Goal: Book appointment/travel/reservation

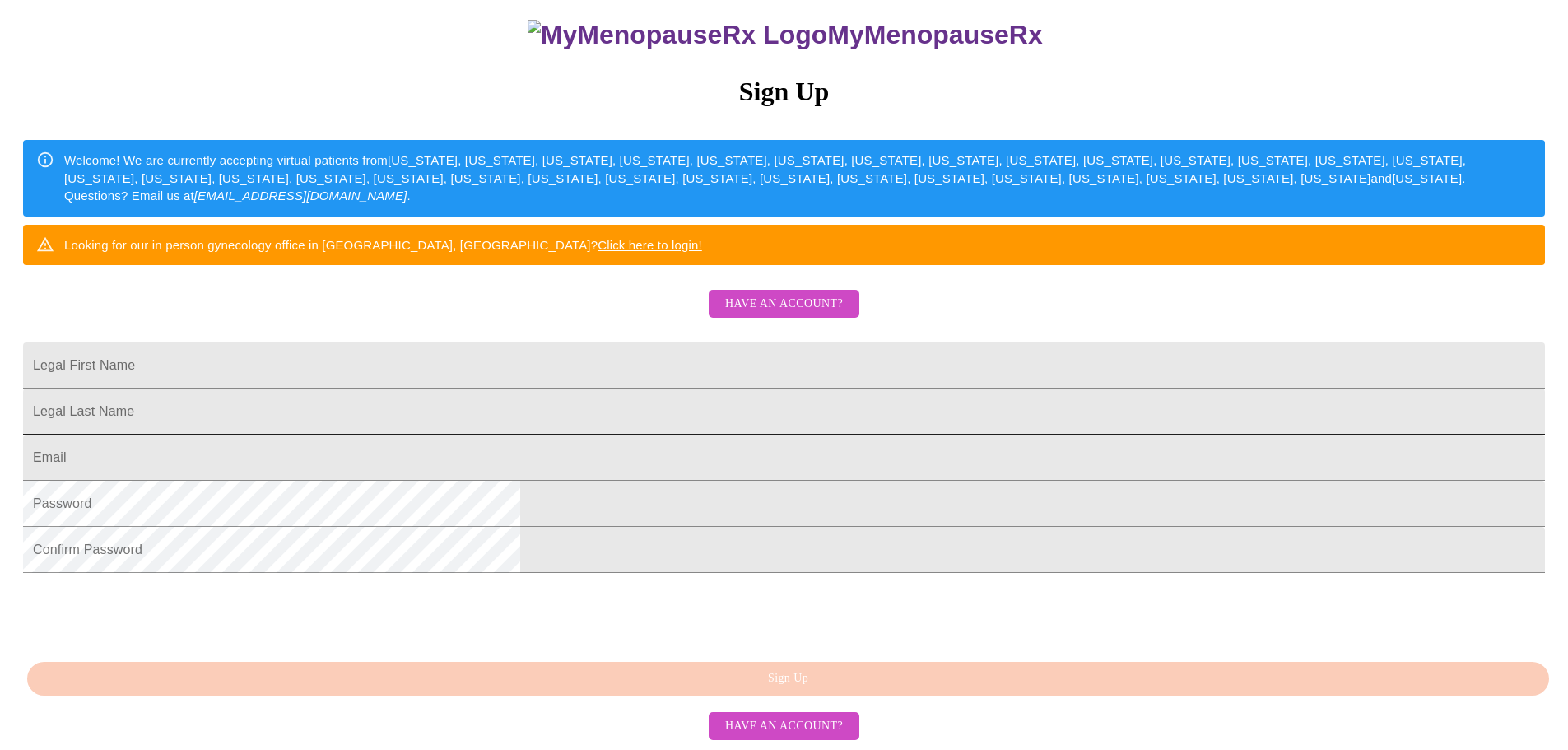
scroll to position [247, 0]
click at [646, 342] on input "Legal First Name" at bounding box center [784, 365] width 1522 height 47
drag, startPoint x: 719, startPoint y: 337, endPoint x: 507, endPoint y: 321, distance: 212.6
click at [507, 321] on div "MyMenopauseRx Sign Up Welcome! We are currently accepting virtual patients from…" at bounding box center [784, 293] width 1555 height 900
type input "[PERSON_NAME]"
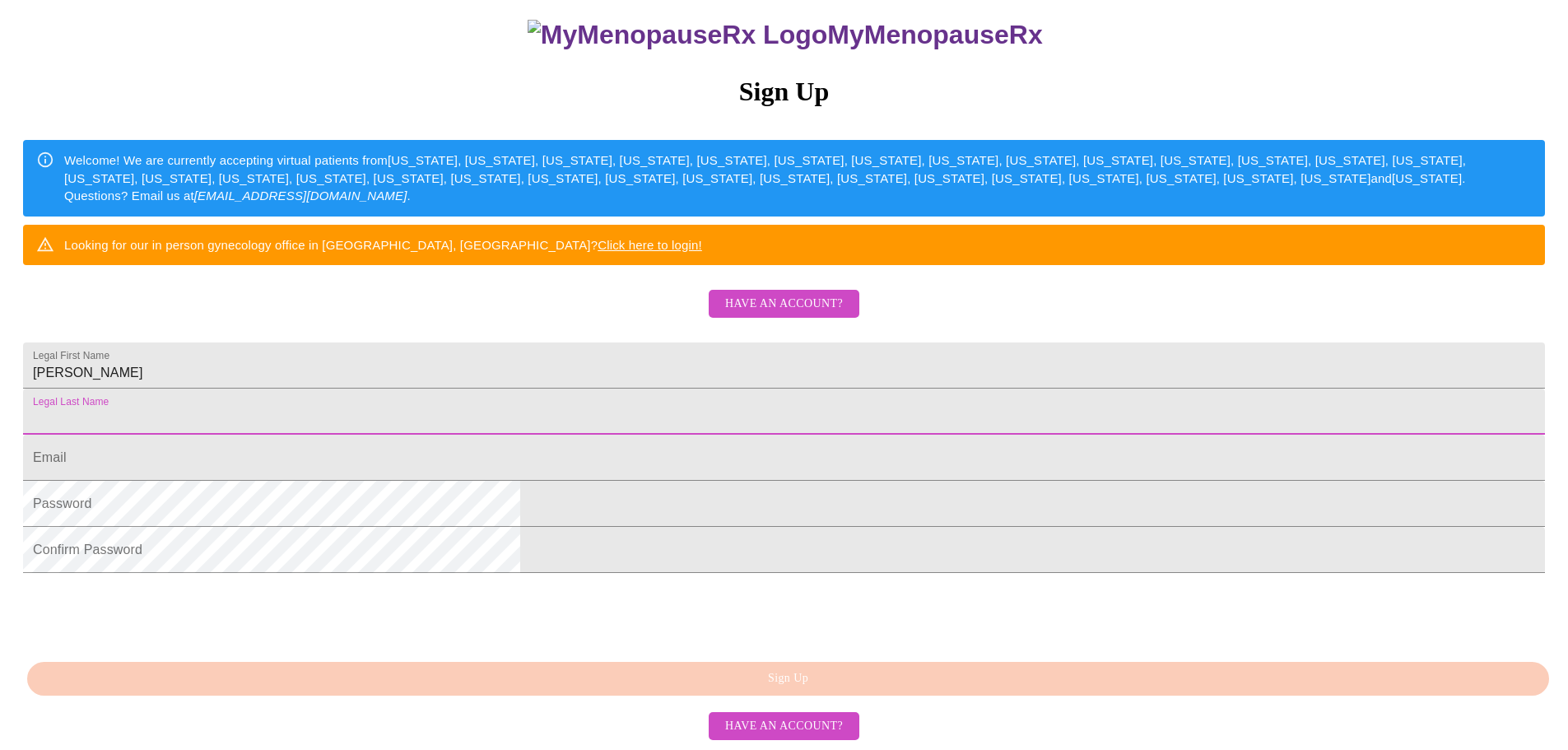
click at [604, 388] on input "Legal First Name" at bounding box center [784, 411] width 1522 height 47
type input "[PERSON_NAME]"
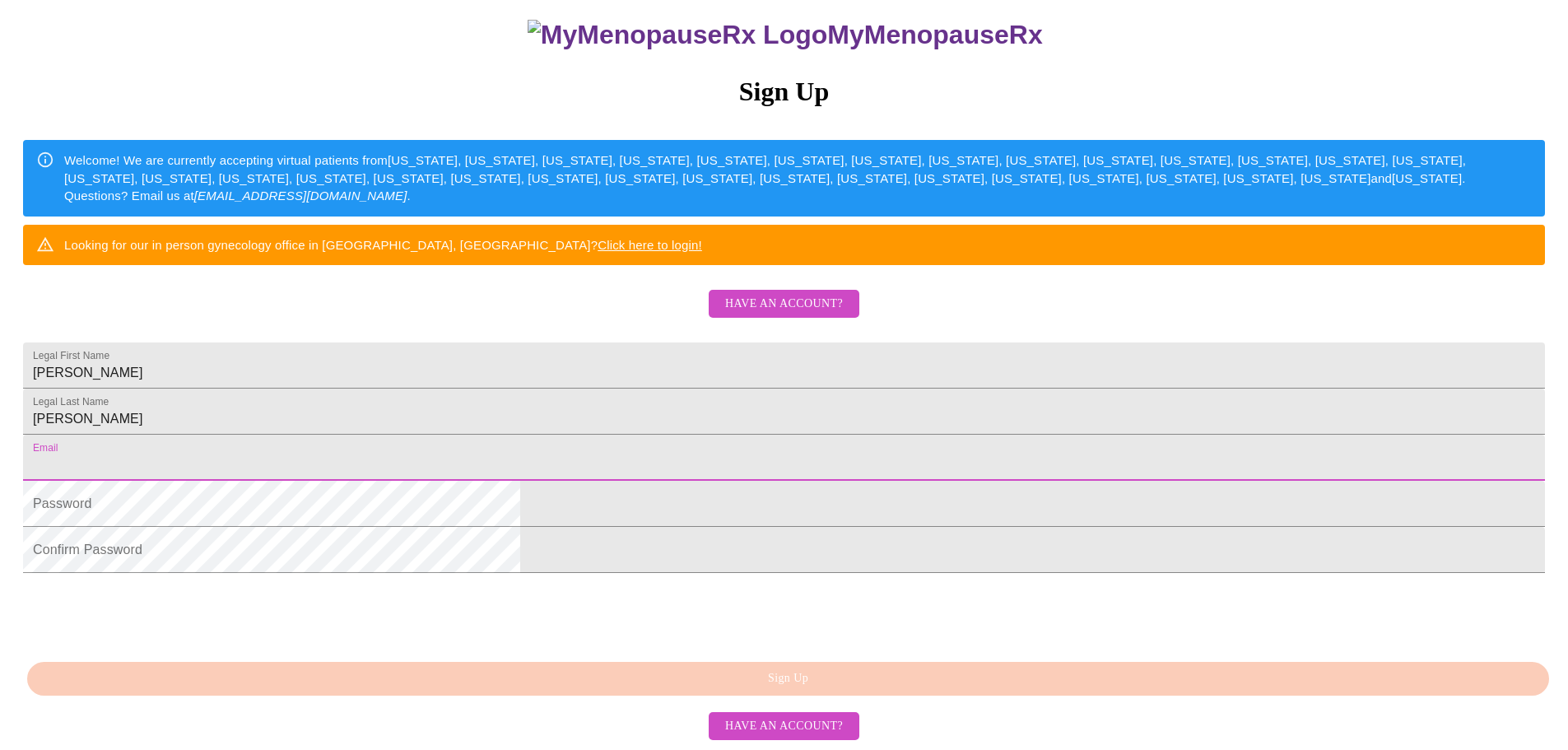
click at [579, 452] on input "Legal First Name" at bounding box center [784, 457] width 1522 height 47
type input "[EMAIL_ADDRESS][DOMAIN_NAME]"
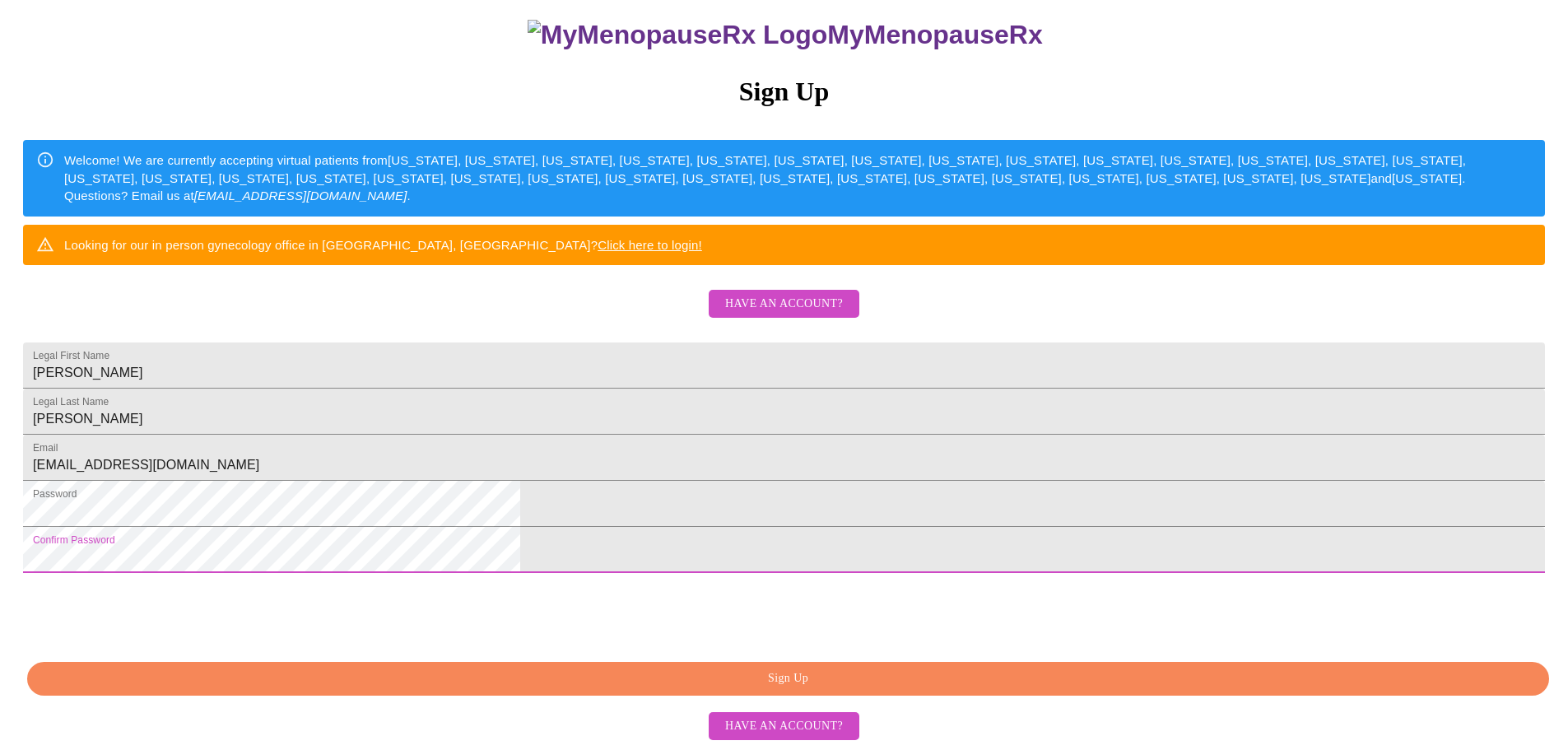
scroll to position [289, 0]
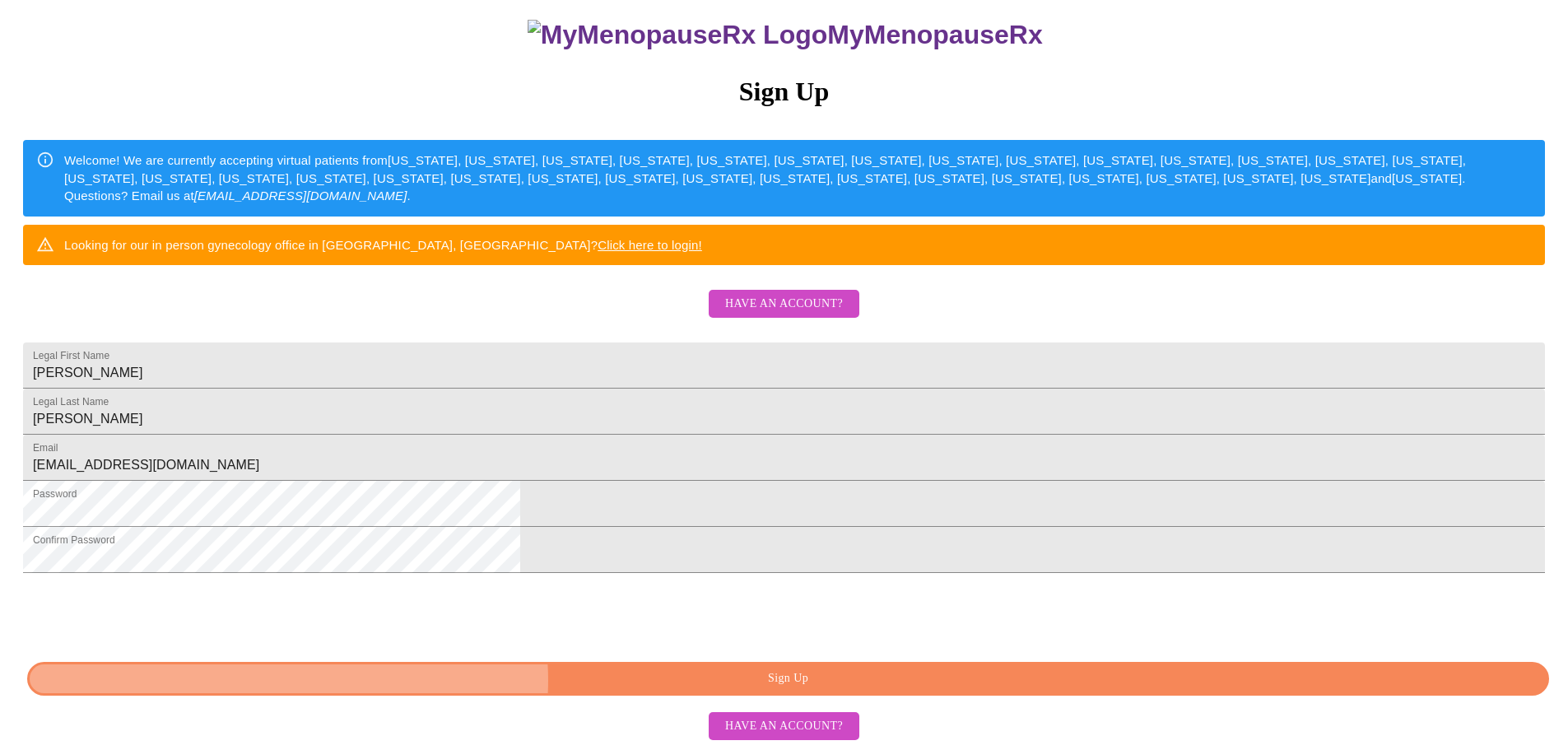
click at [801, 682] on span "Sign Up" at bounding box center [788, 678] width 1484 height 20
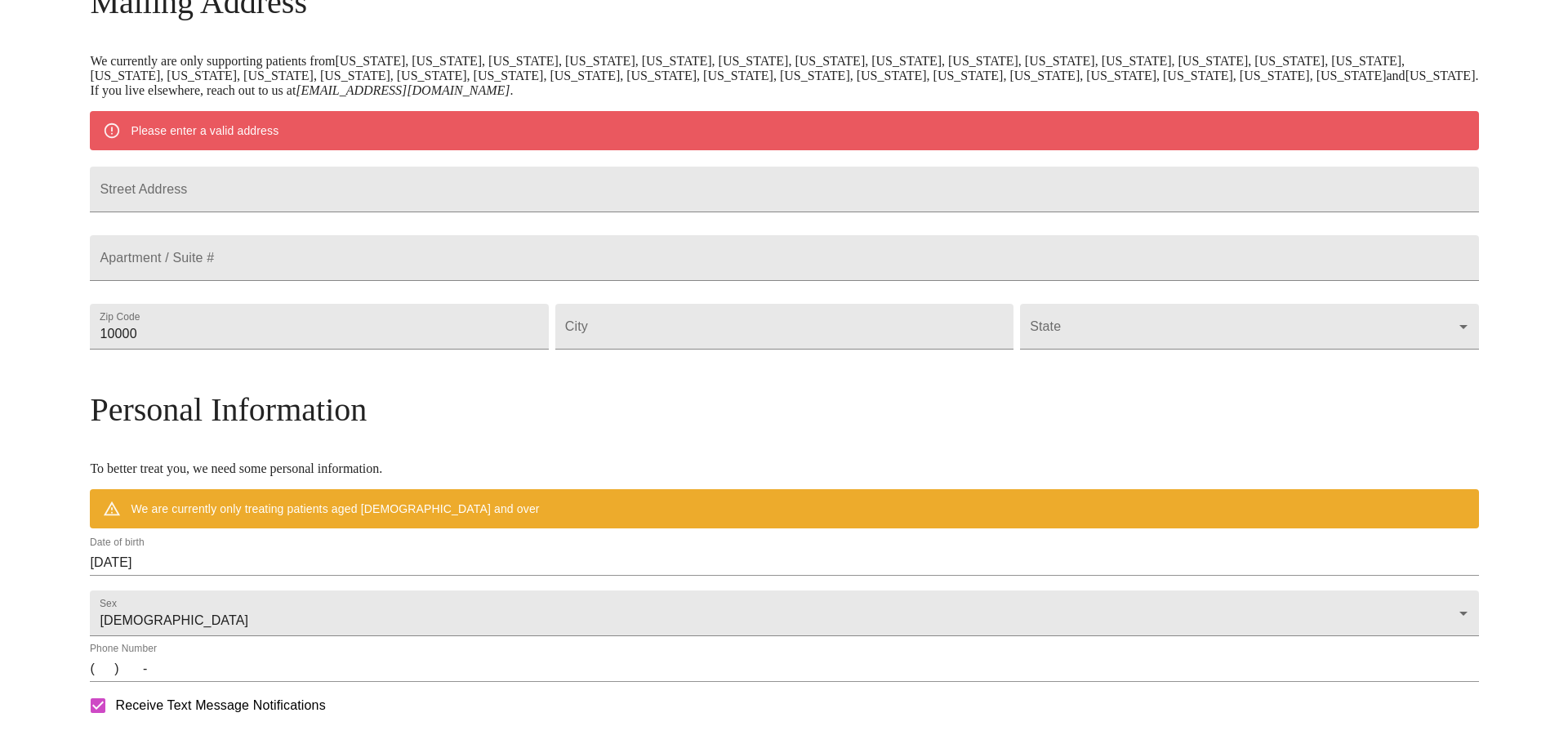
scroll to position [223, 0]
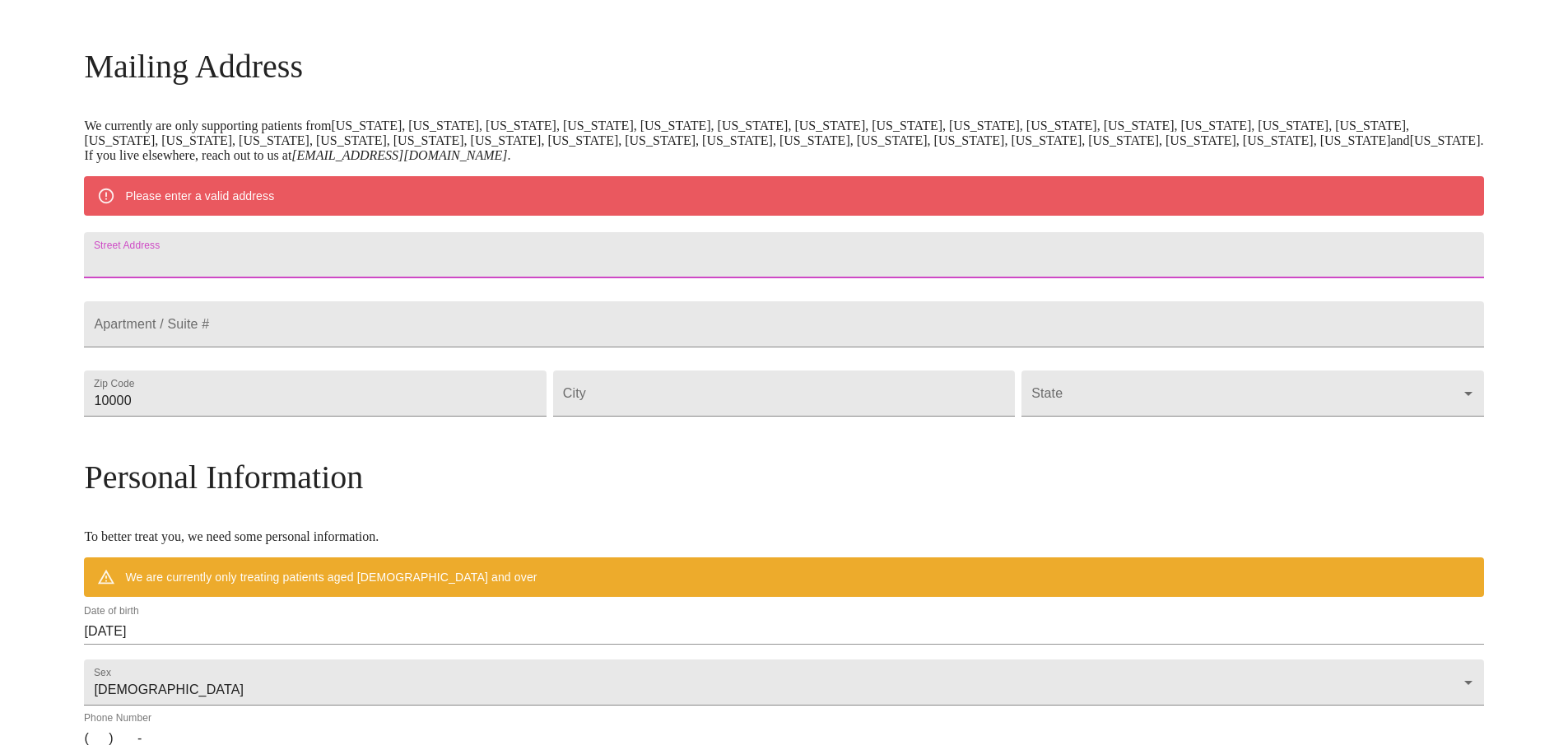
click at [356, 273] on input "Street Address" at bounding box center [783, 255] width 1400 height 47
type input "[STREET_ADDRESS]"
type input "301"
type input "77471"
type input "[PERSON_NAME]"
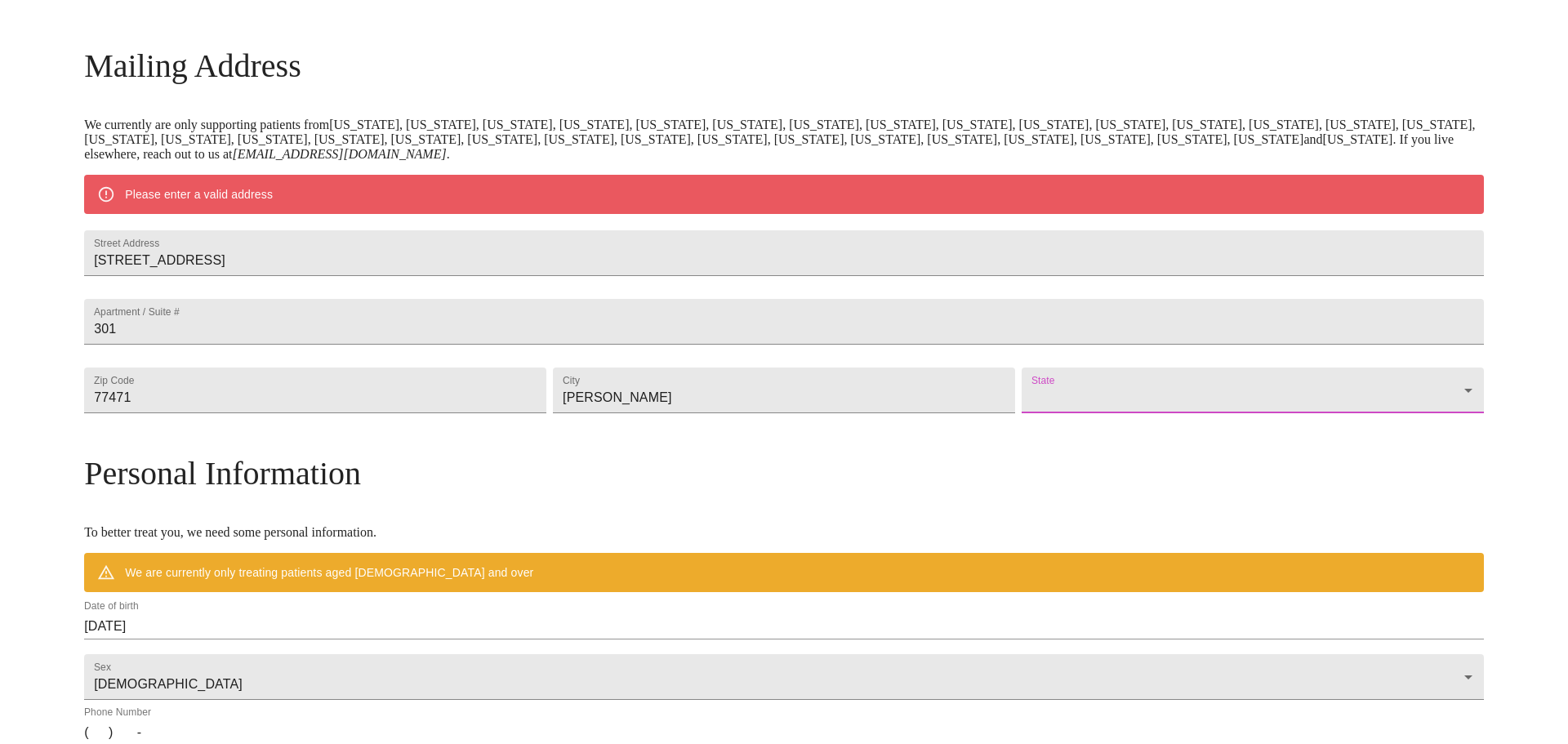
click at [1011, 429] on body "MyMenopauseRx Welcome to MyMenopauseRx Since it's your first time here, you'll …" at bounding box center [784, 419] width 1555 height 1272
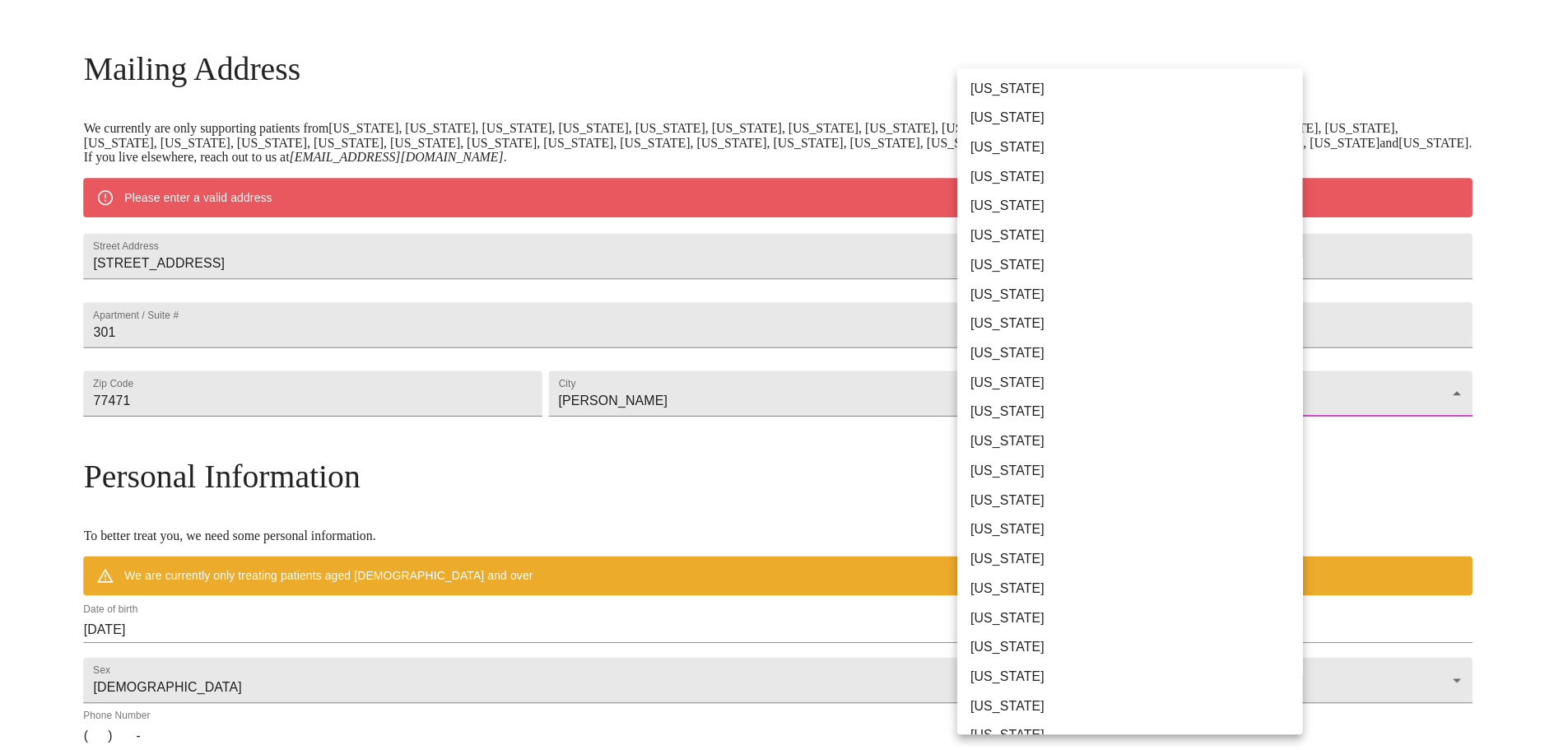
scroll to position [659, 0]
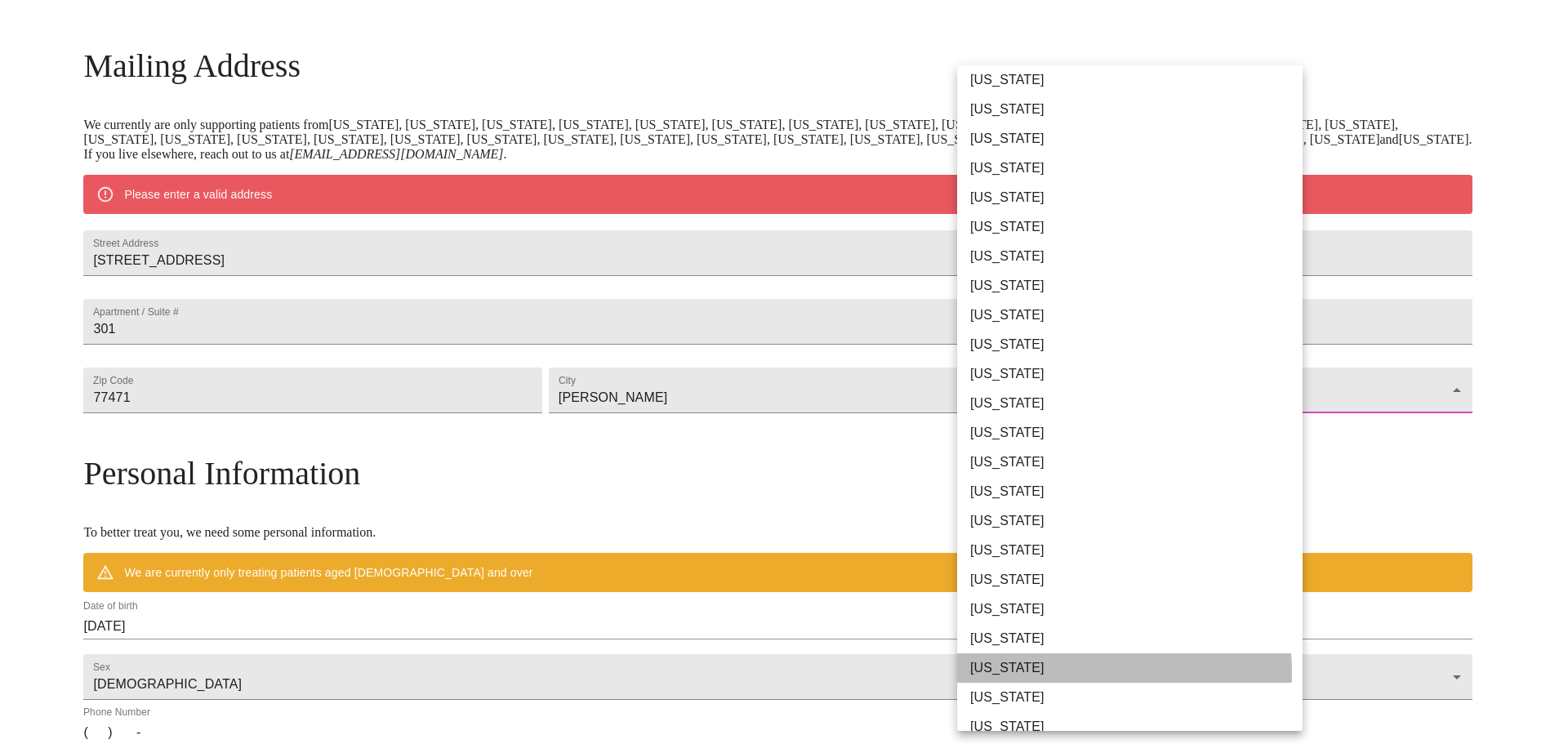
click at [1013, 673] on li "[US_STATE]" at bounding box center [1136, 668] width 357 height 29
type input "[US_STATE]"
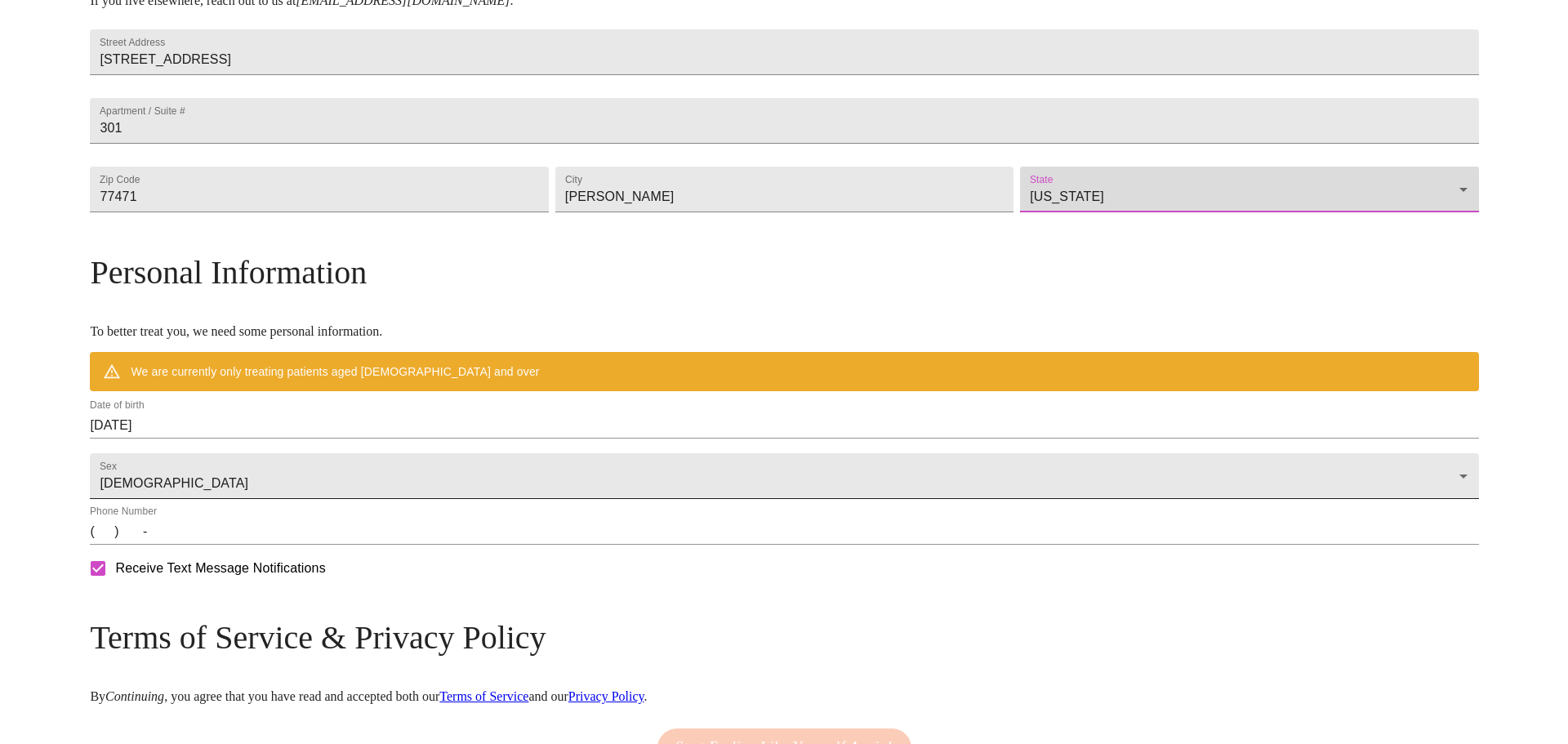
scroll to position [468, 0]
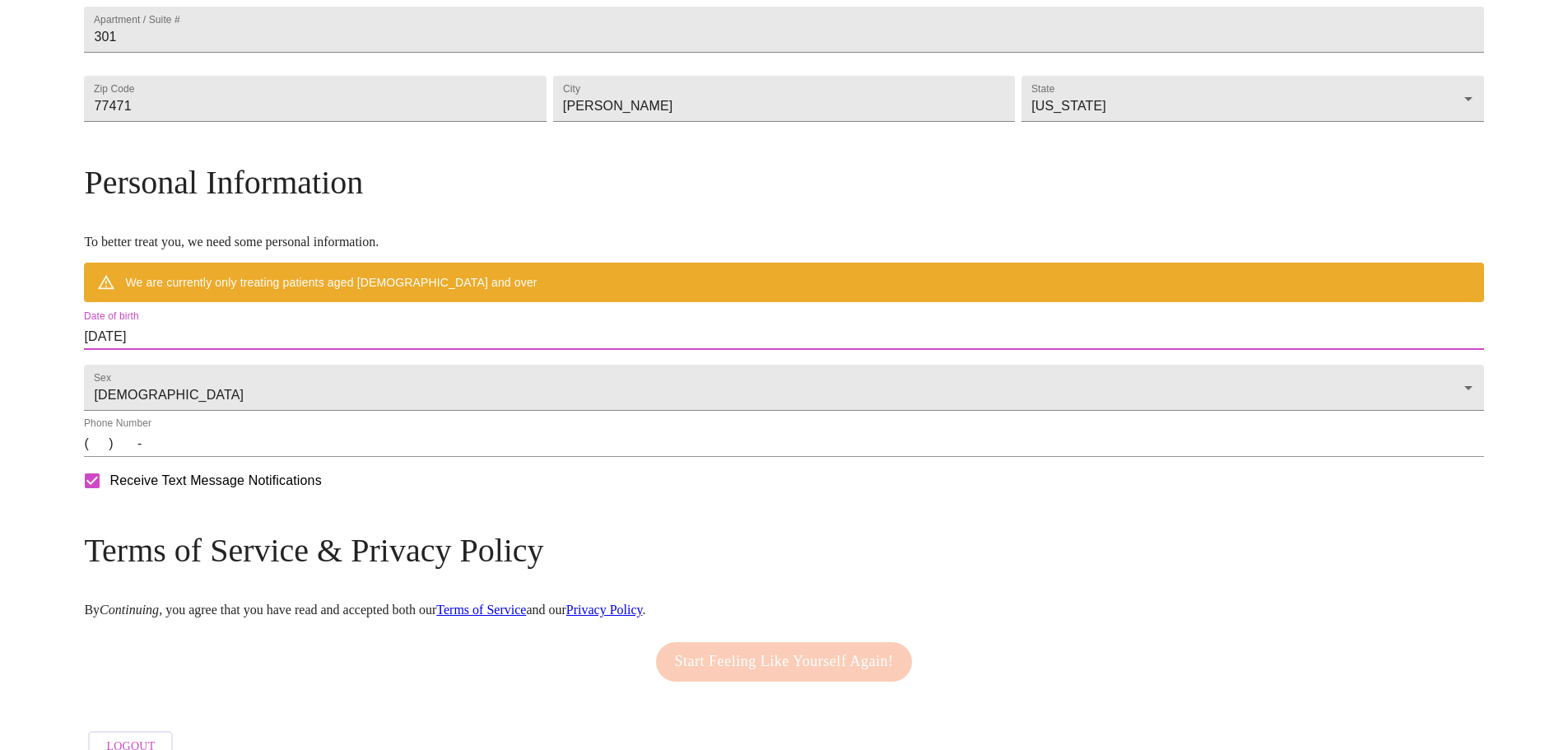
drag, startPoint x: 351, startPoint y: 371, endPoint x: 119, endPoint y: 351, distance: 232.9
click at [119, 351] on div "MyMenopauseRx Welcome to MyMenopauseRx Since it's your first time here, you'll …" at bounding box center [783, 152] width 1400 height 1235
click at [355, 350] on input "[DATE]" at bounding box center [783, 337] width 1400 height 26
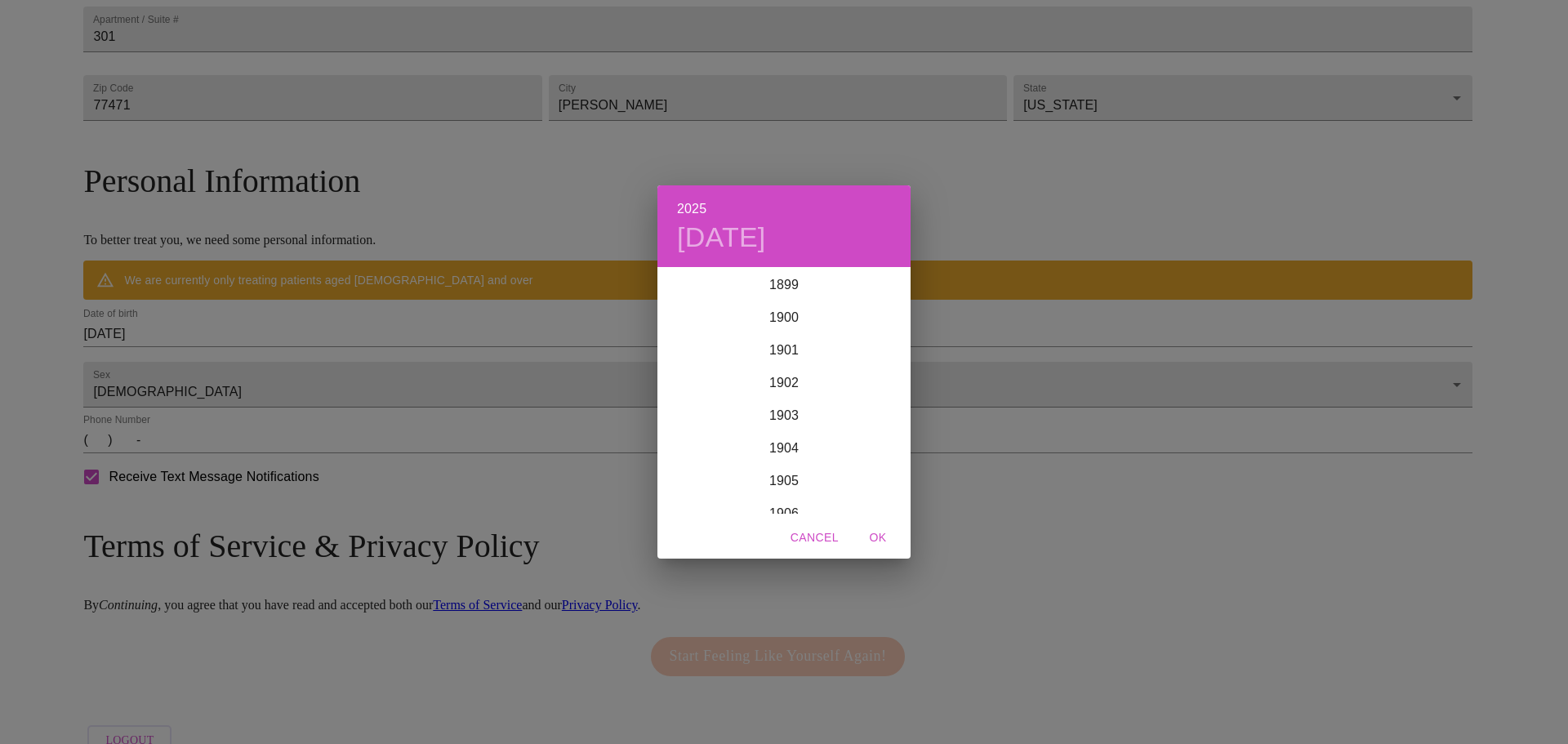
click at [350, 372] on div "2025 [DATE] 1900 1901 1902 1903 1904 1905 1906 1907 1908 1909 1910 1911 1912 19…" at bounding box center [784, 372] width 1568 height 744
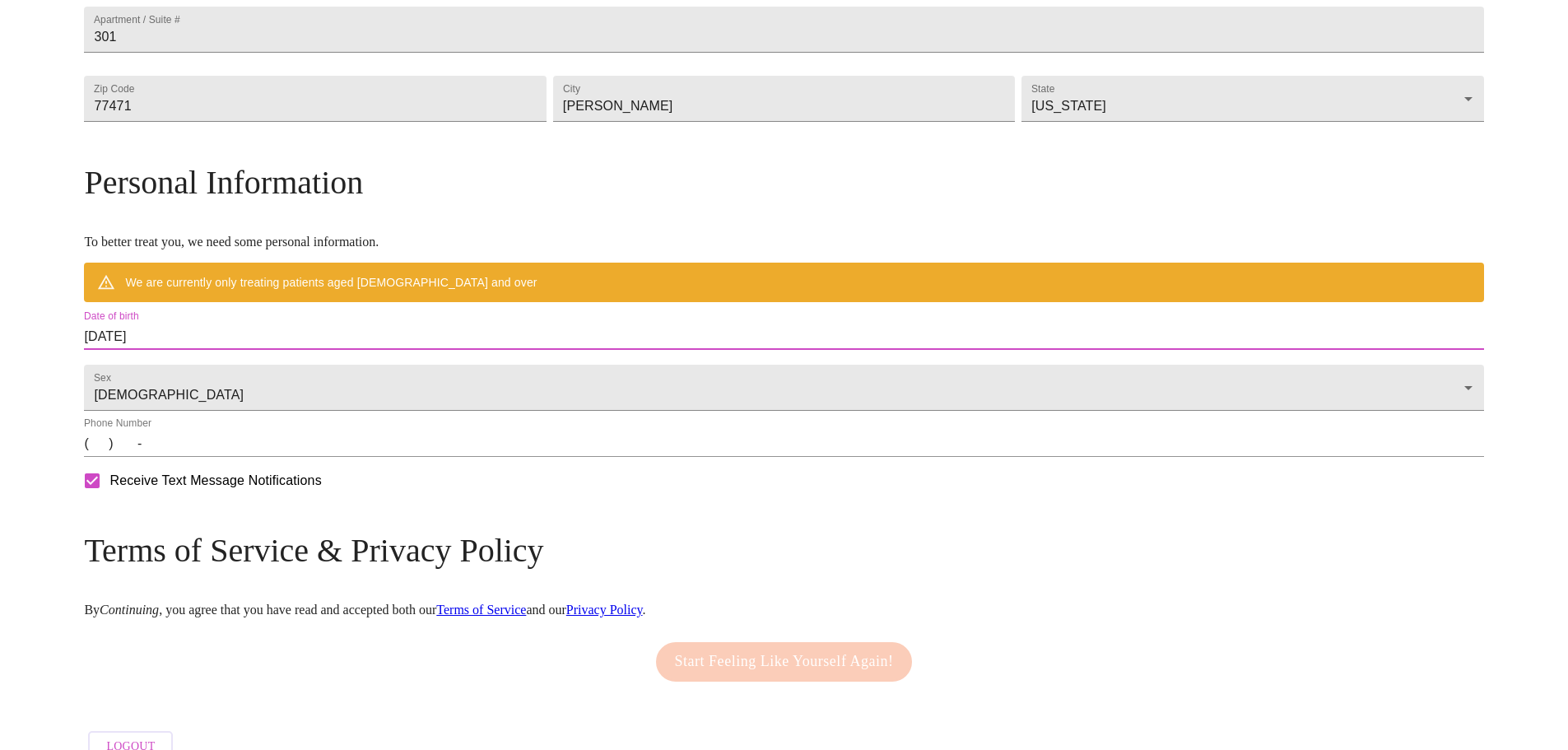
click at [348, 350] on input "[DATE]" at bounding box center [783, 337] width 1400 height 26
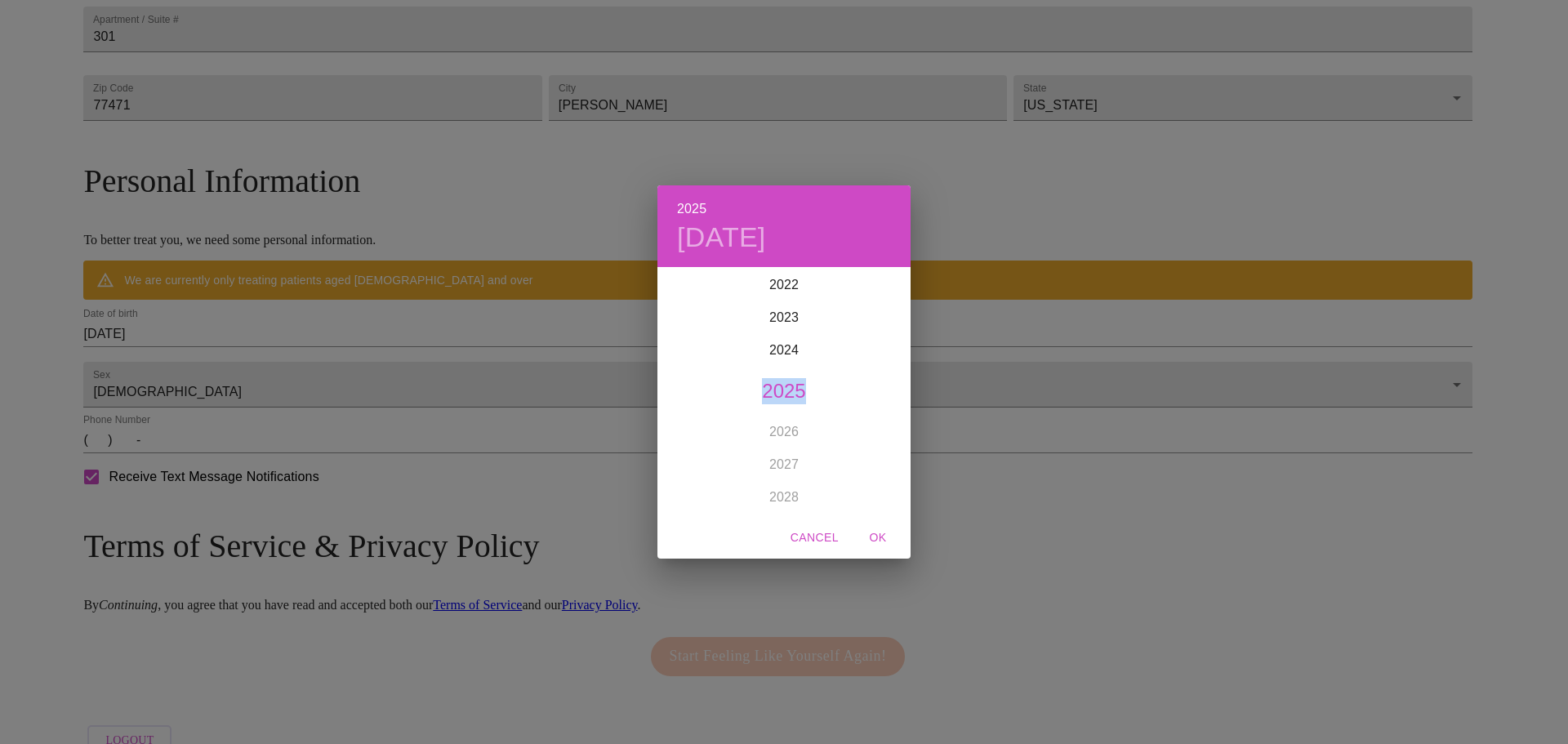
click at [345, 369] on div "2025 [DATE] 1900 1901 1902 1903 1904 1905 1906 1907 1908 1909 1910 1911 1912 19…" at bounding box center [784, 372] width 1568 height 744
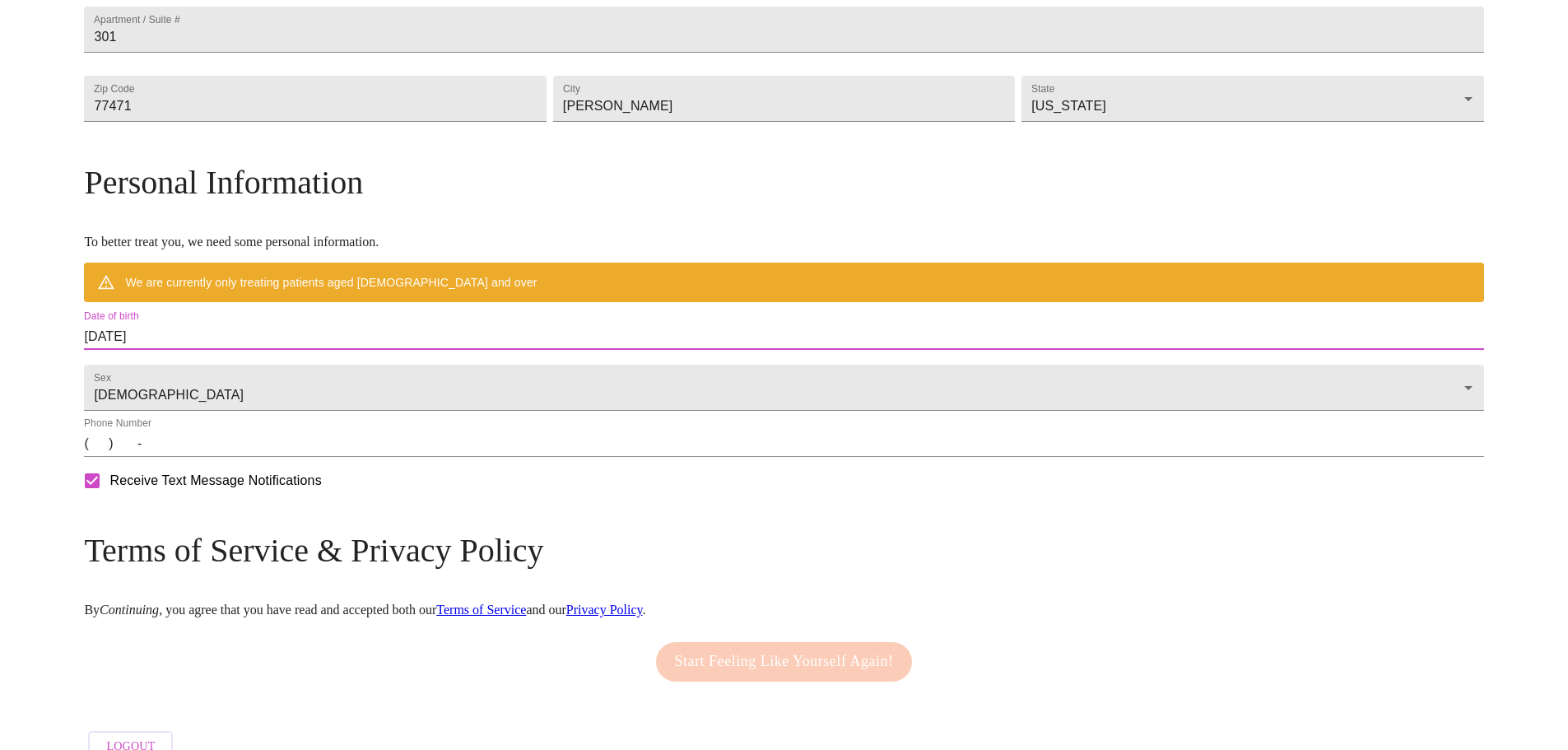
click at [348, 350] on input "[DATE]" at bounding box center [783, 337] width 1400 height 26
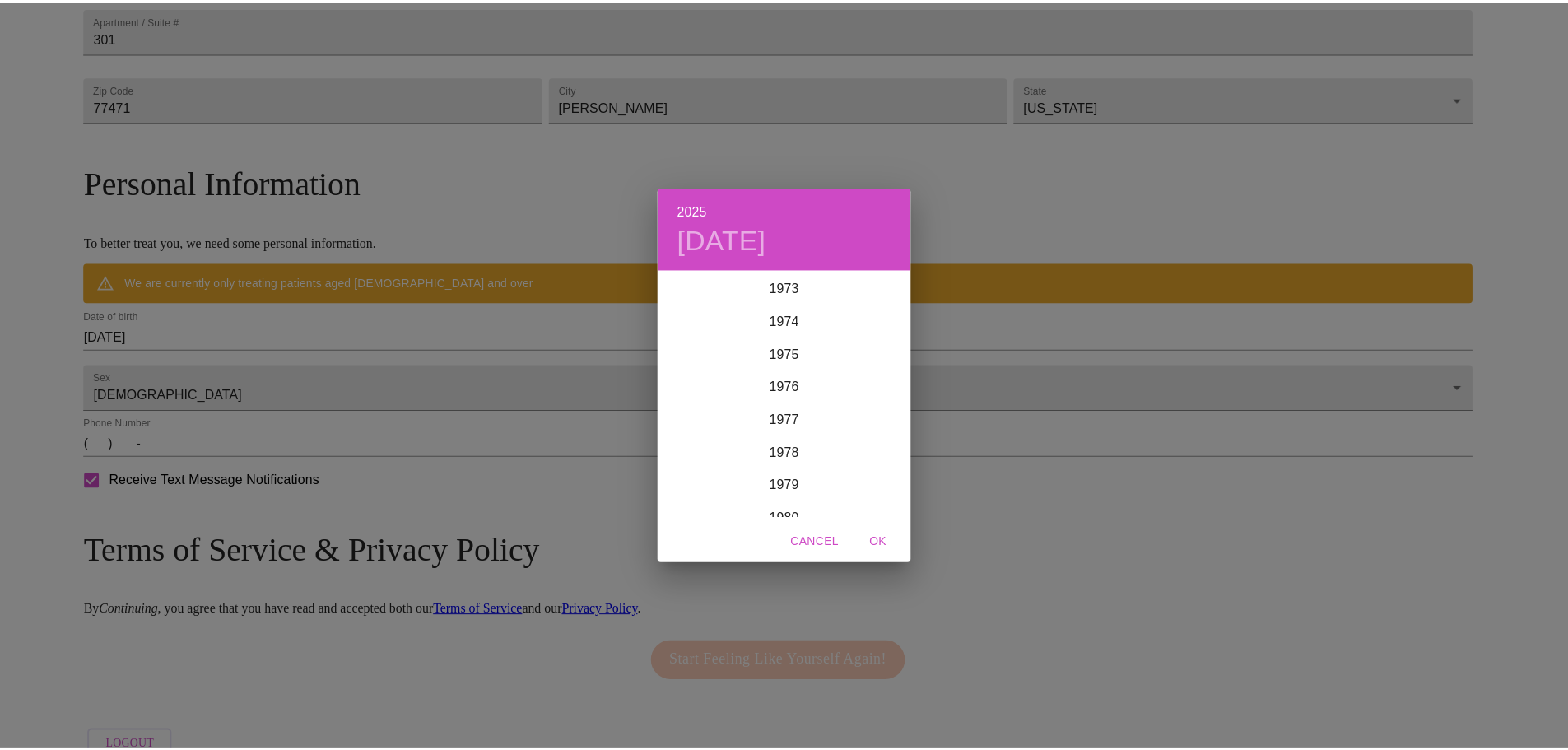
scroll to position [2238, 0]
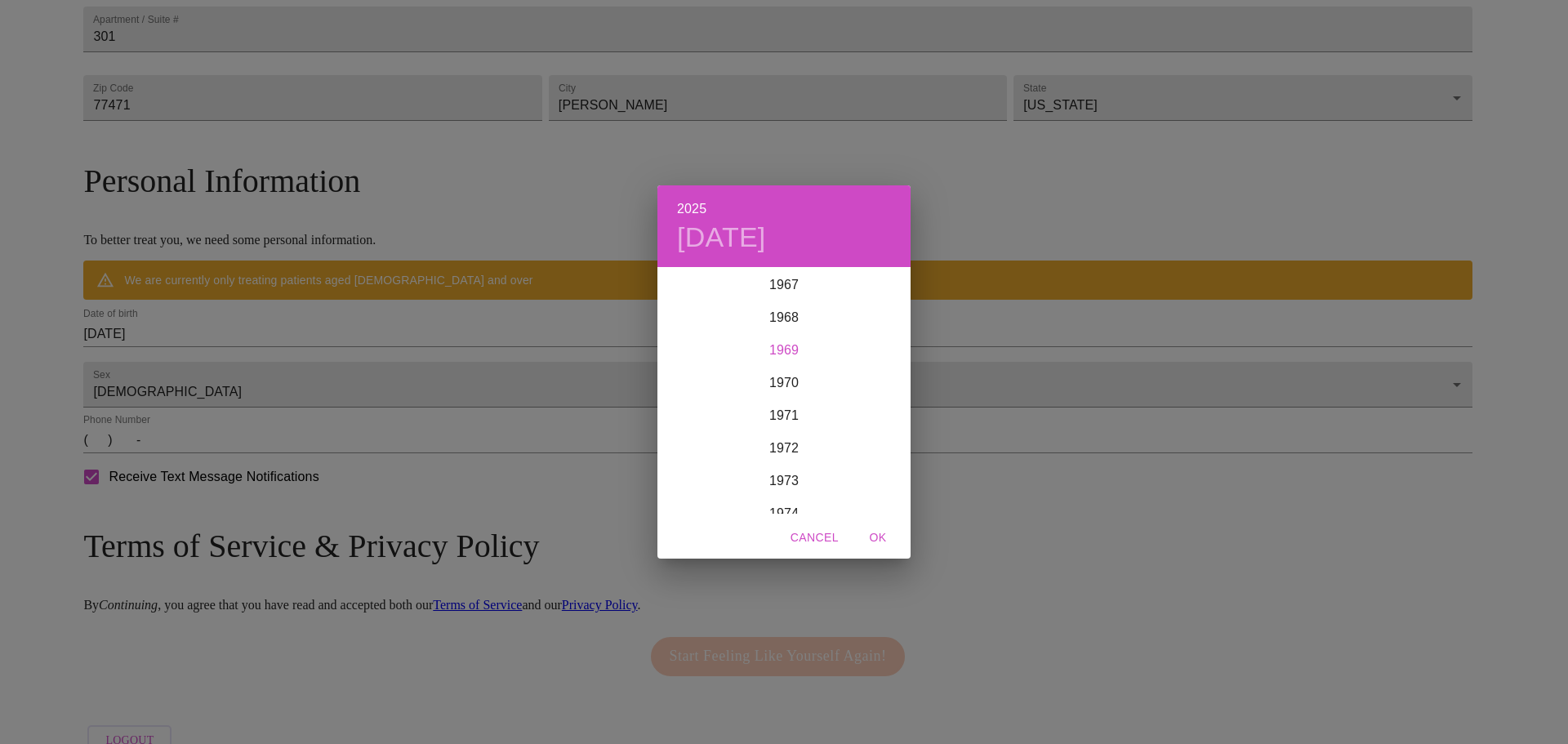
click at [793, 349] on div "1969" at bounding box center [784, 350] width 253 height 33
click at [883, 423] on div "Sep" at bounding box center [868, 421] width 84 height 61
click at [851, 355] on p "5" at bounding box center [849, 353] width 7 height 16
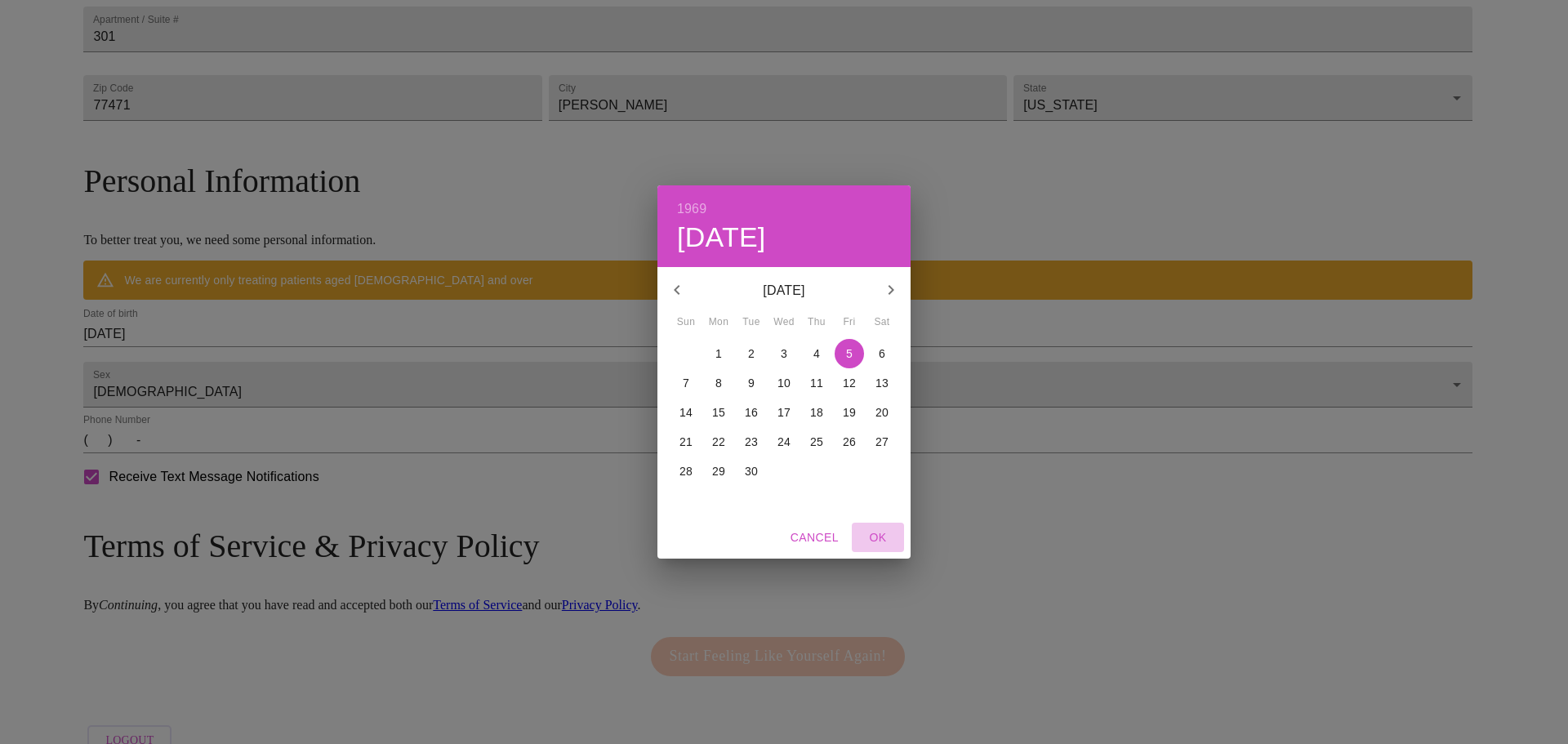
click at [883, 534] on span "OK" at bounding box center [878, 538] width 39 height 20
type input "[DATE]"
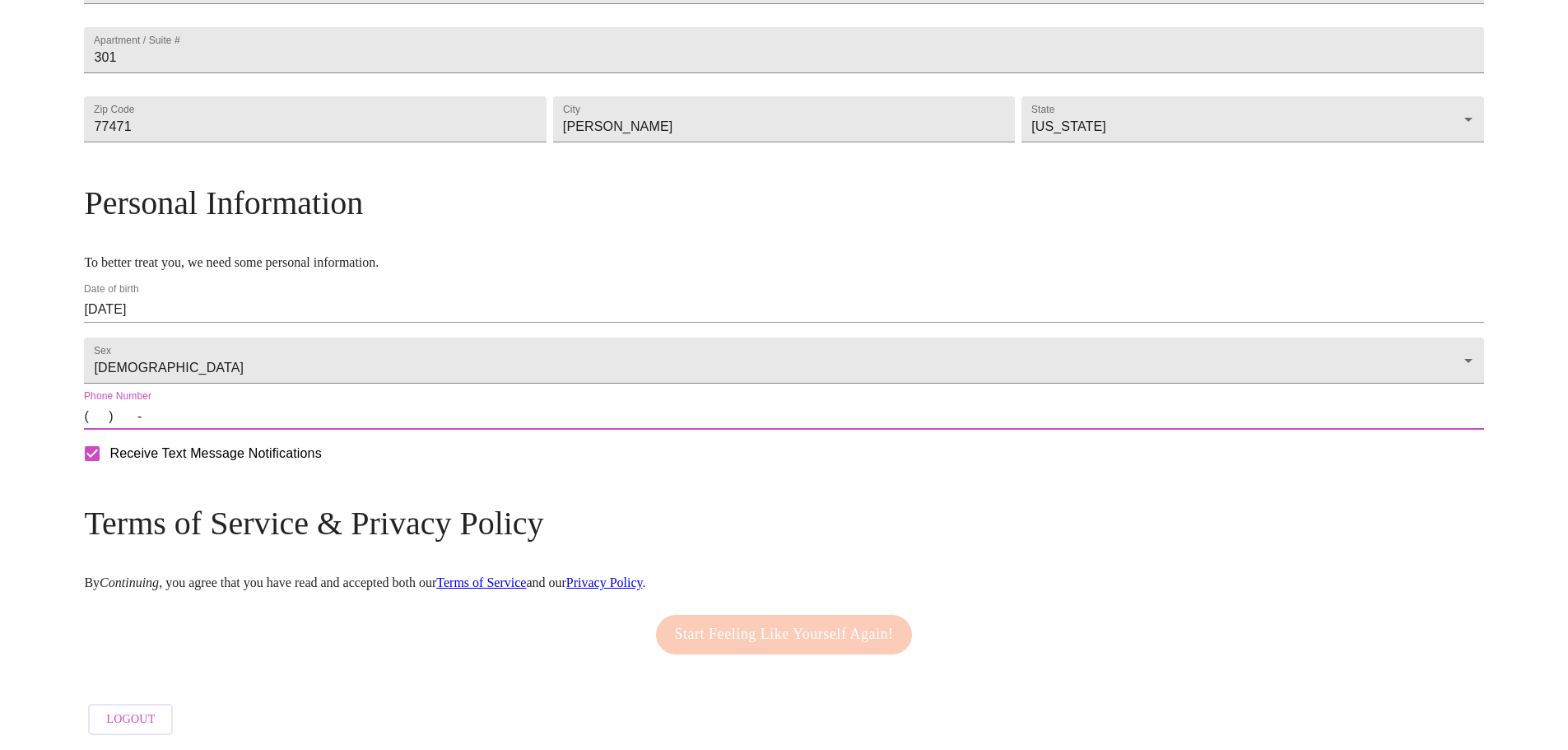
click at [272, 430] on input "(   )    -" at bounding box center [783, 416] width 1400 height 26
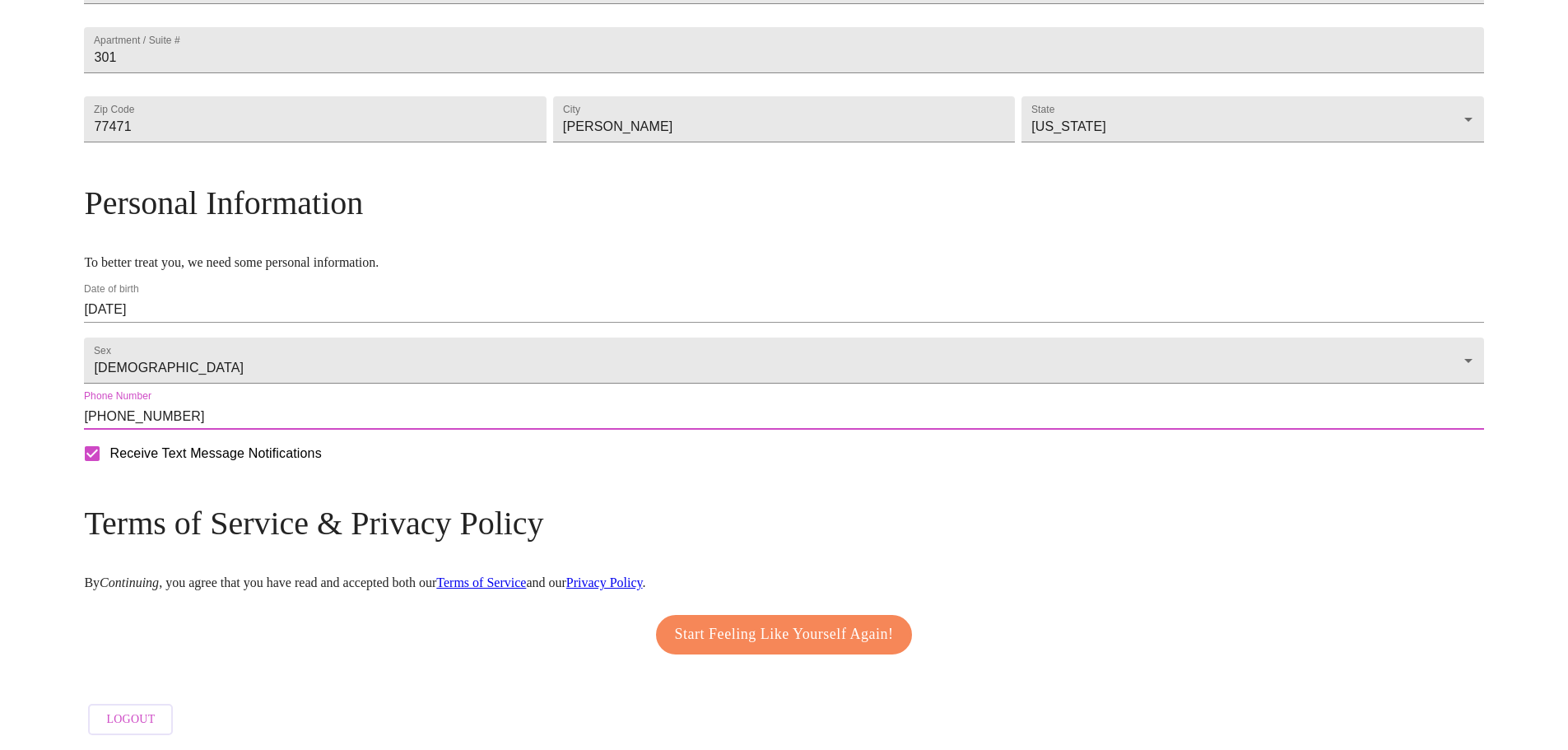
type input "[PHONE_NUMBER]"
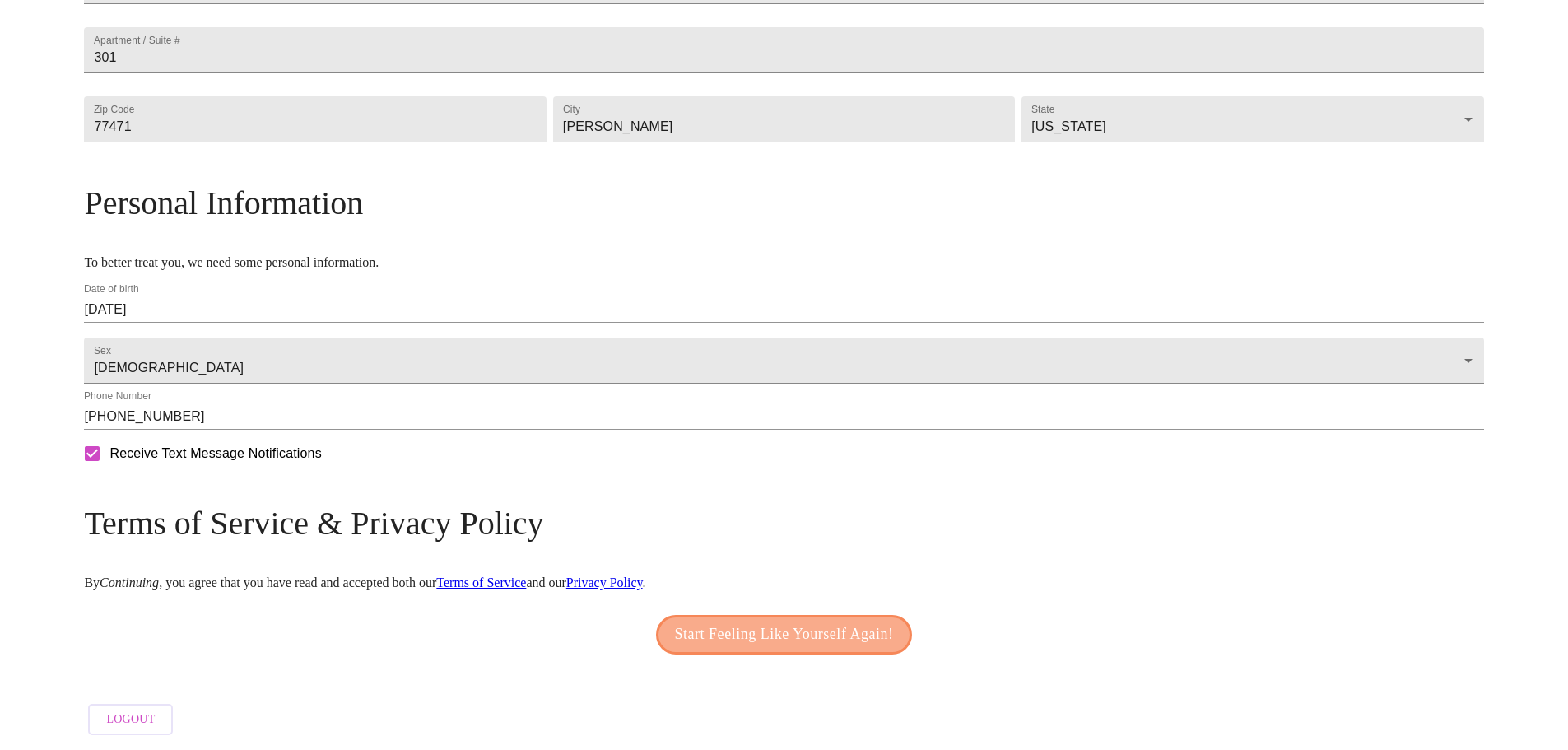
click at [736, 648] on span "Start Feeling Like Yourself Again!" at bounding box center [784, 634] width 219 height 26
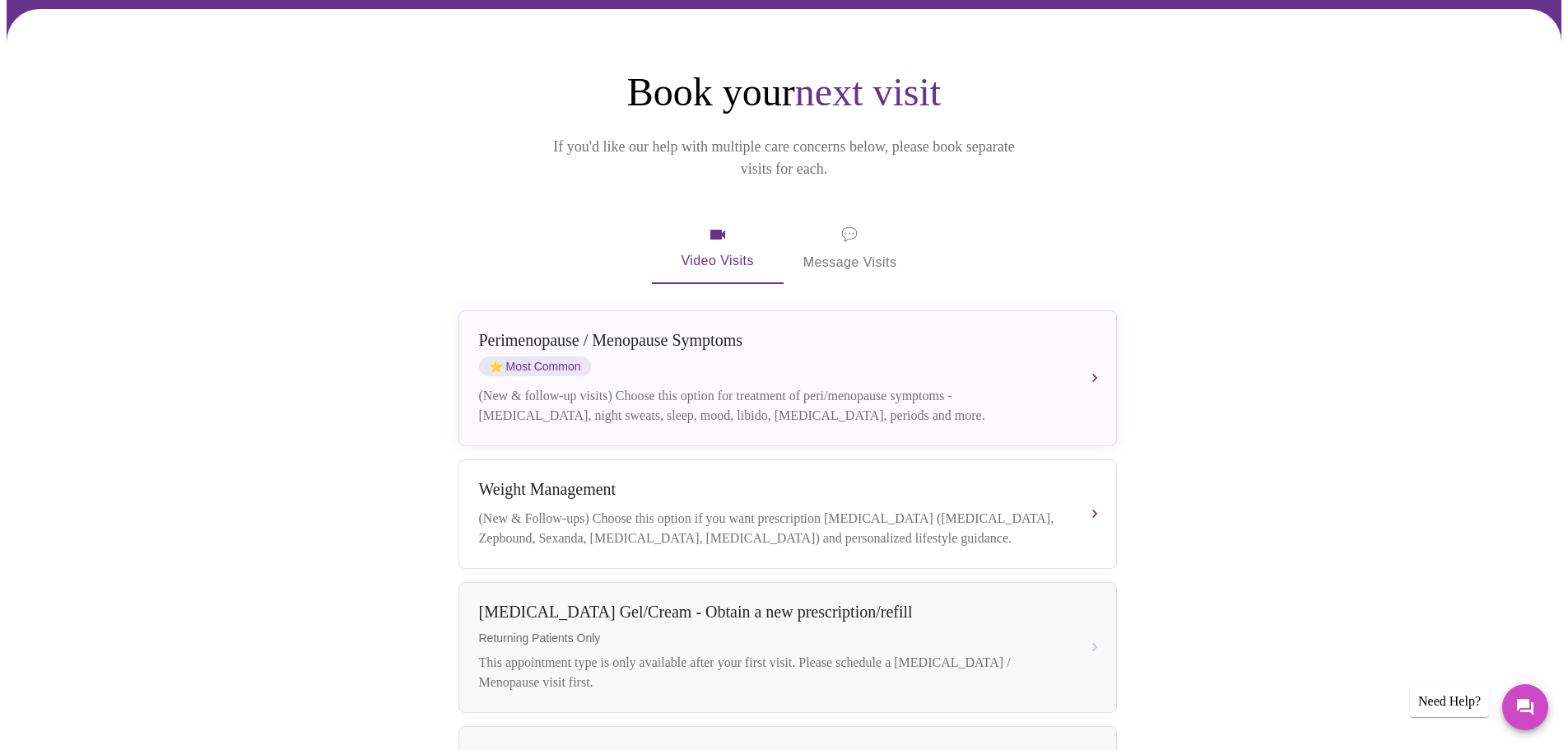
scroll to position [165, 0]
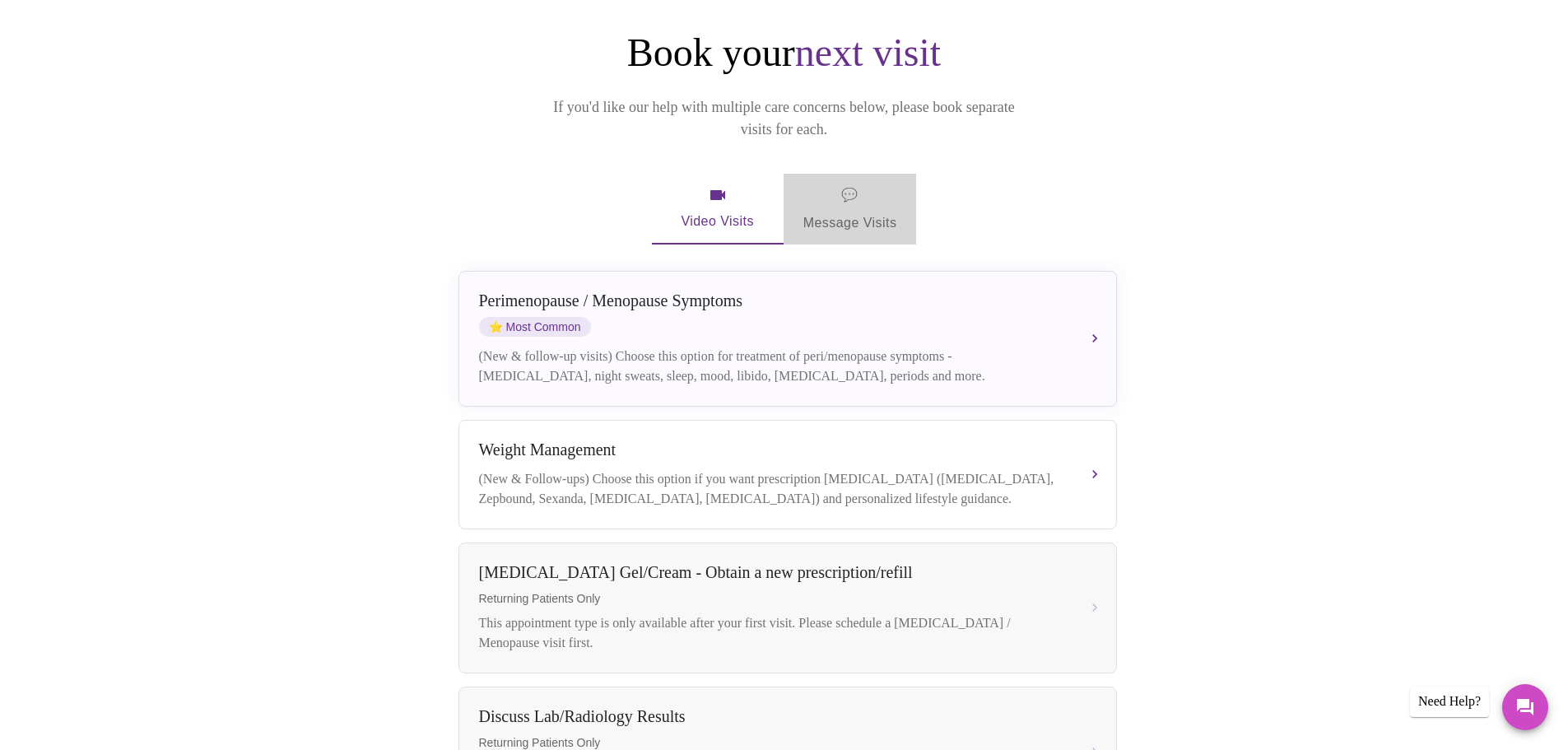
click at [844, 183] on span "💬 Message Visits" at bounding box center [850, 209] width 94 height 51
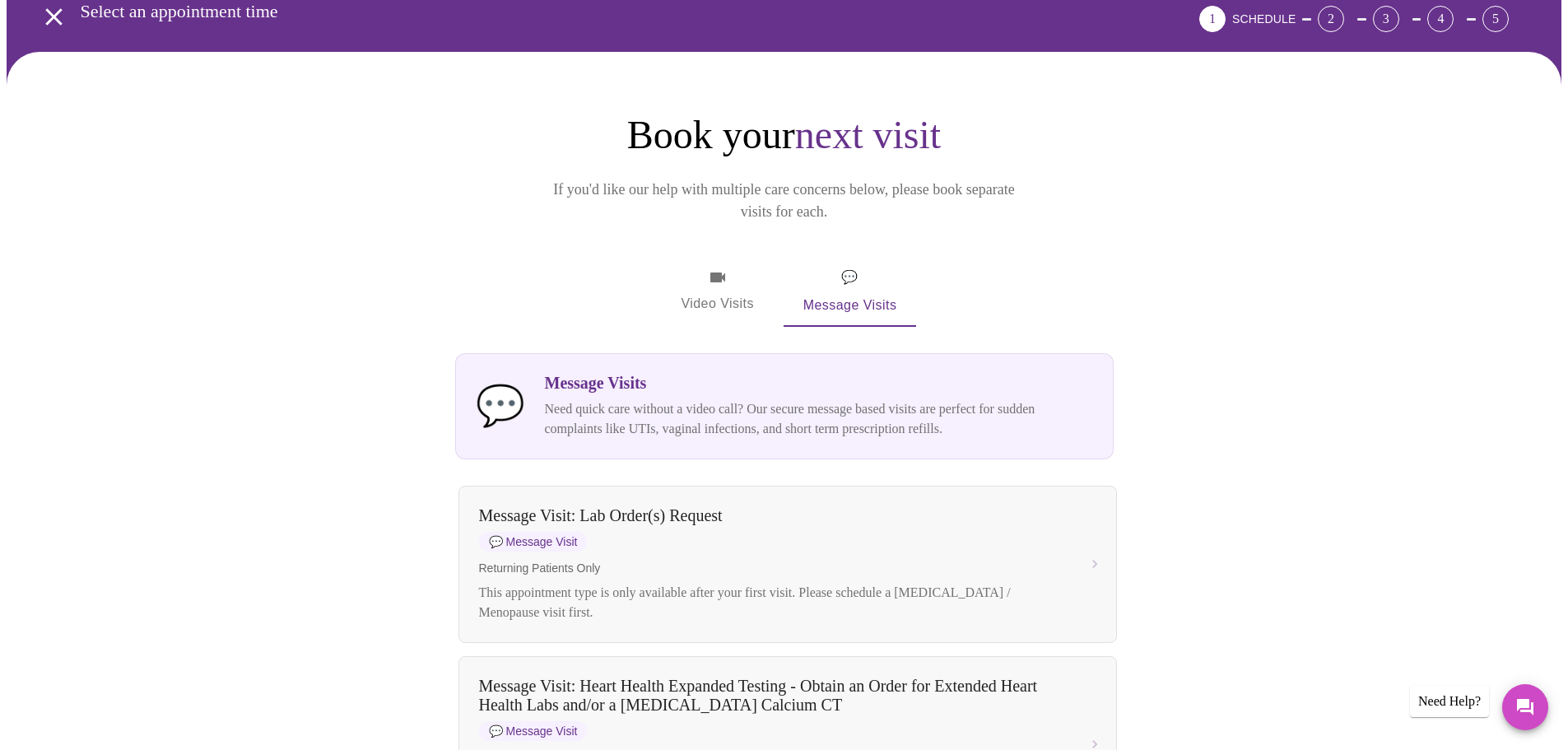
scroll to position [0, 0]
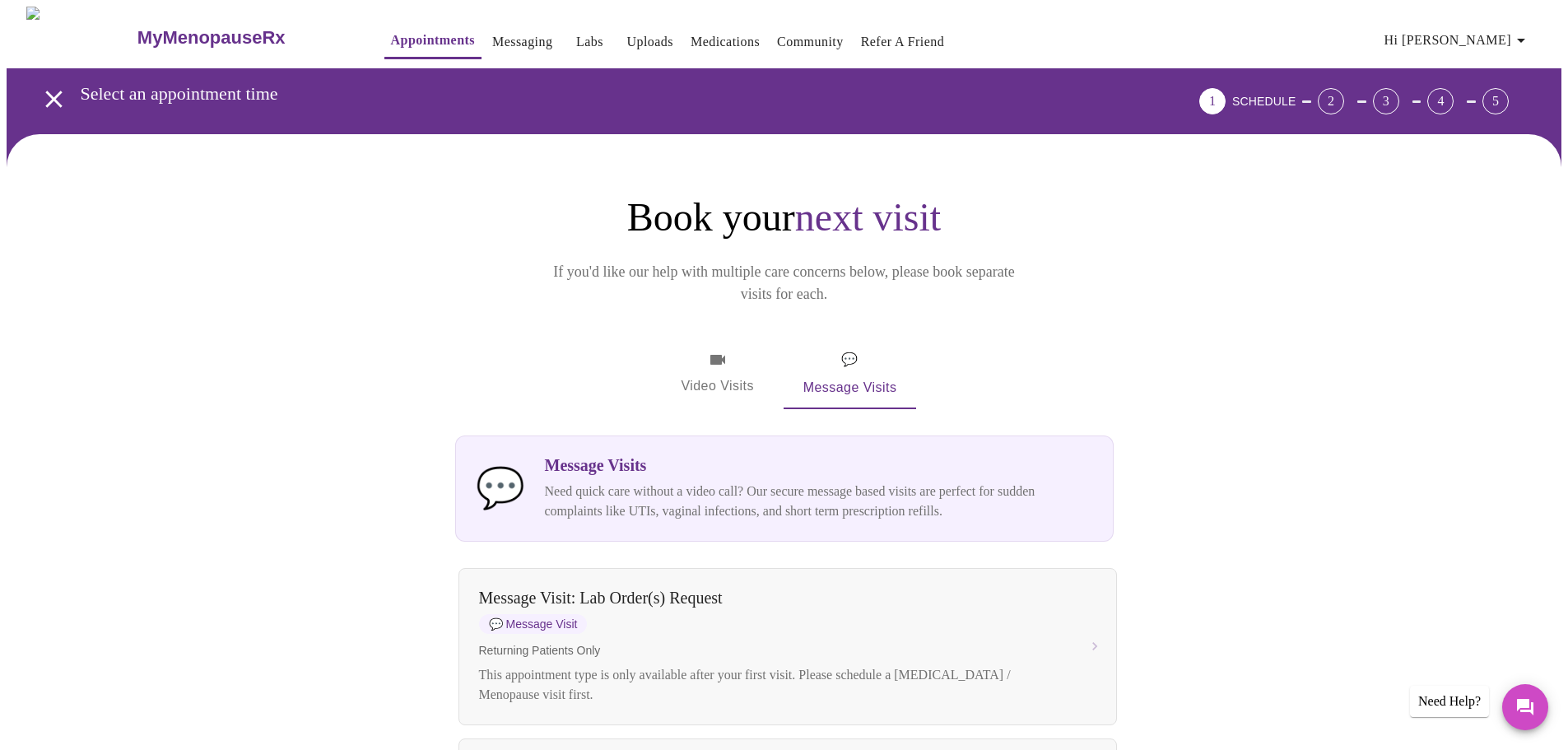
click at [722, 354] on icon "button" at bounding box center [718, 359] width 15 height 10
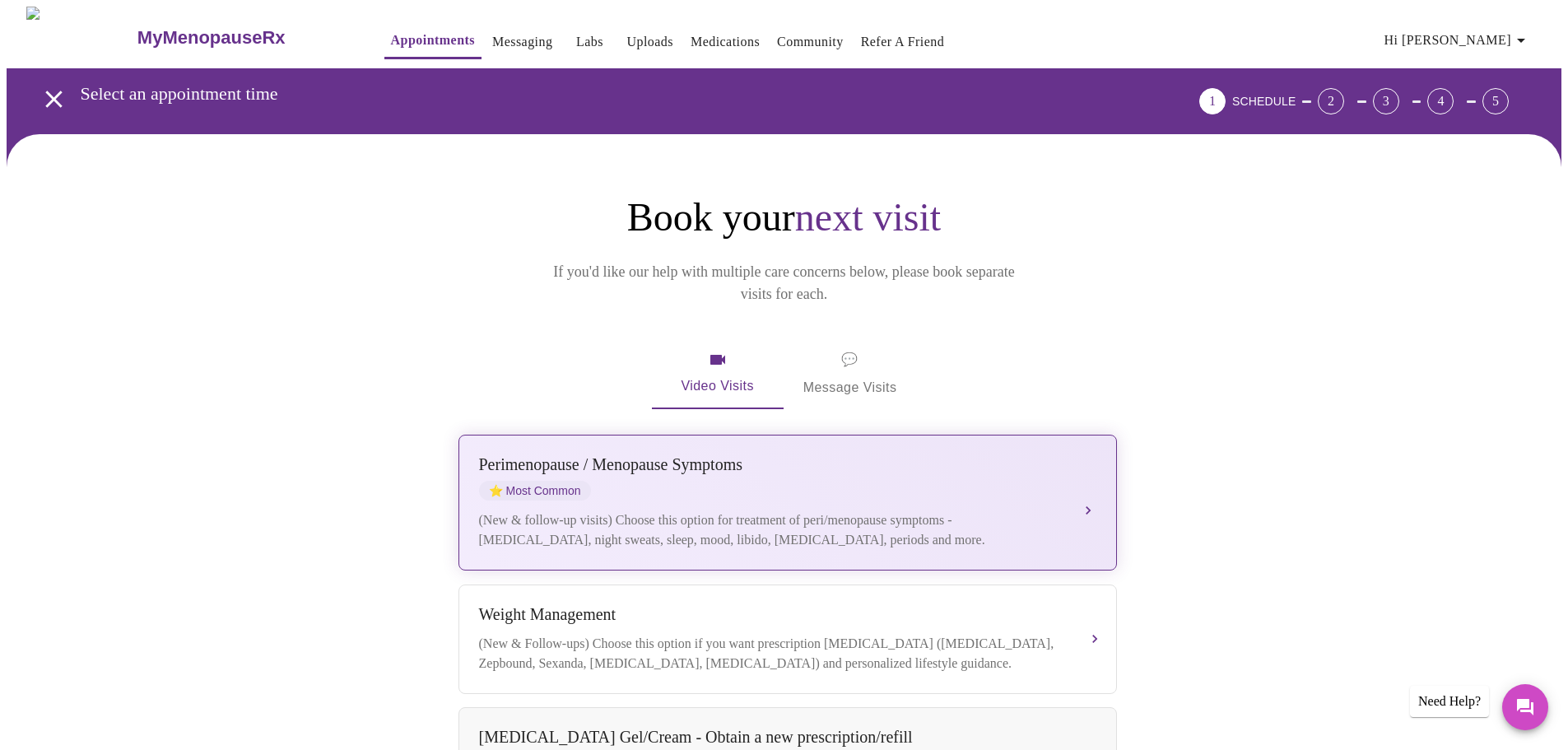
click at [1039, 510] on div "(New & follow-up visits) Choose this option for treatment of peri/menopause sym…" at bounding box center [770, 529] width 584 height 40
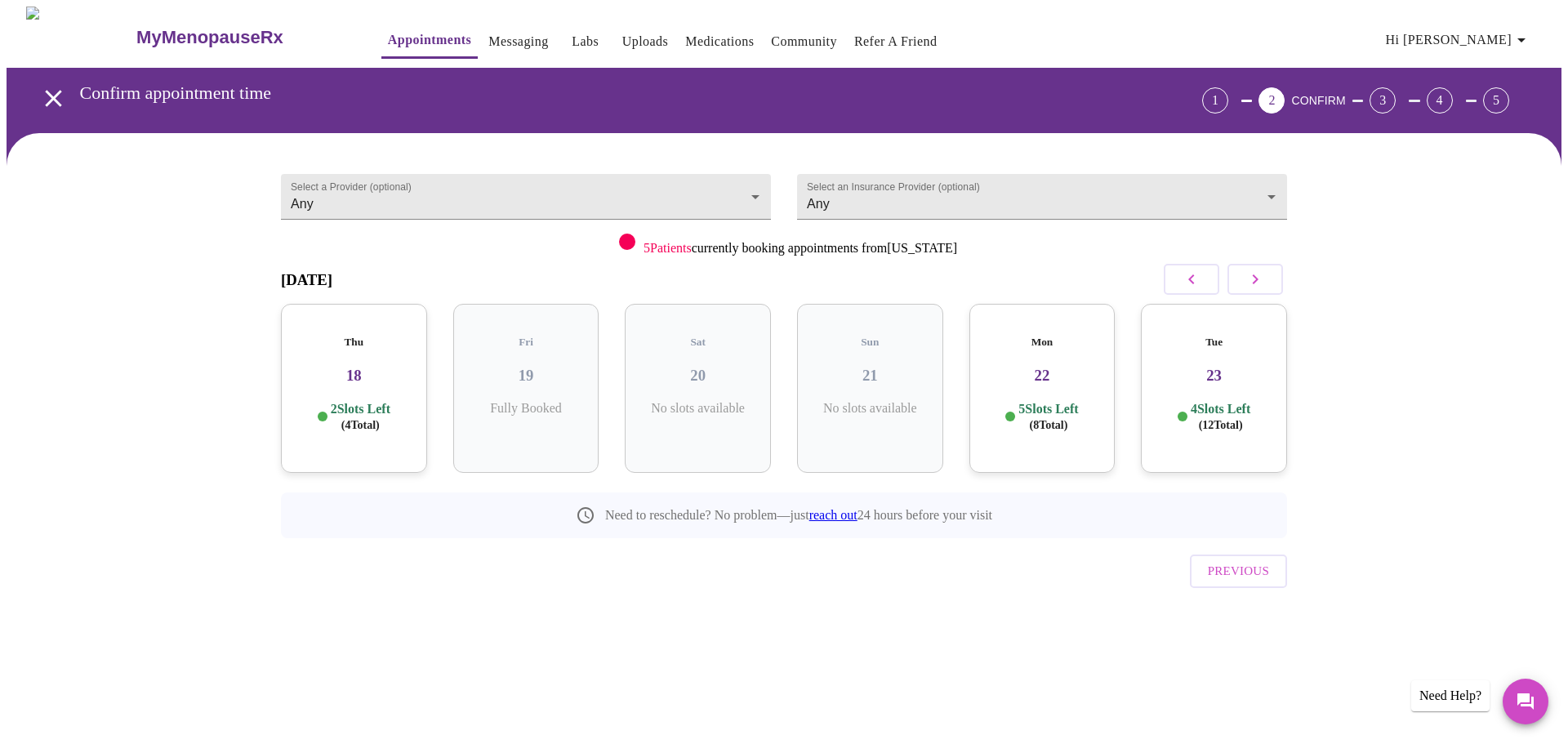
click at [1254, 279] on icon "button" at bounding box center [1254, 278] width 19 height 19
click at [961, 196] on body "MyMenopauseRx Appointments Messaging Labs Uploads Medications Community Refer a…" at bounding box center [784, 338] width 1555 height 663
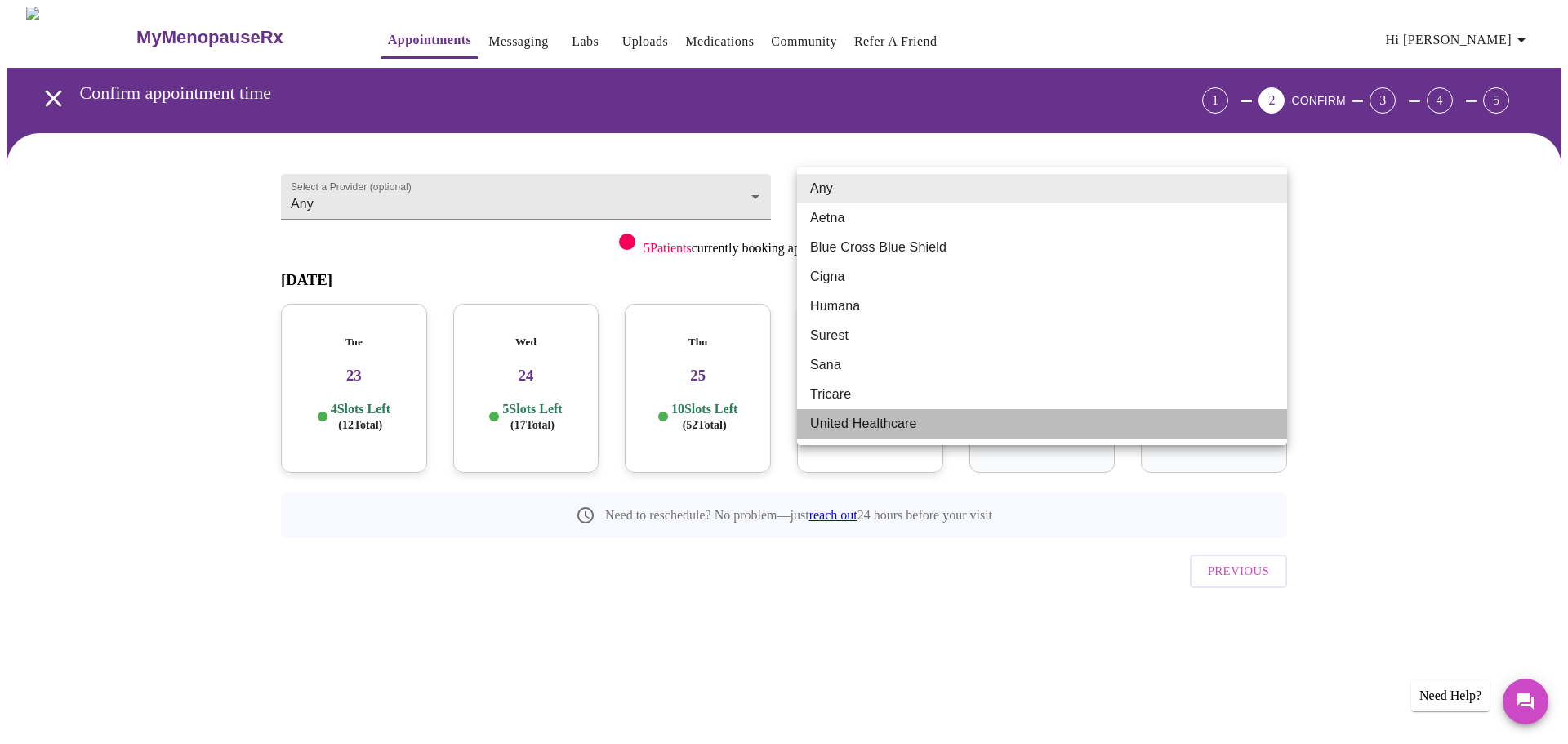
click at [909, 421] on li "United Healthcare" at bounding box center [1042, 424] width 490 height 29
type input "United Healthcare"
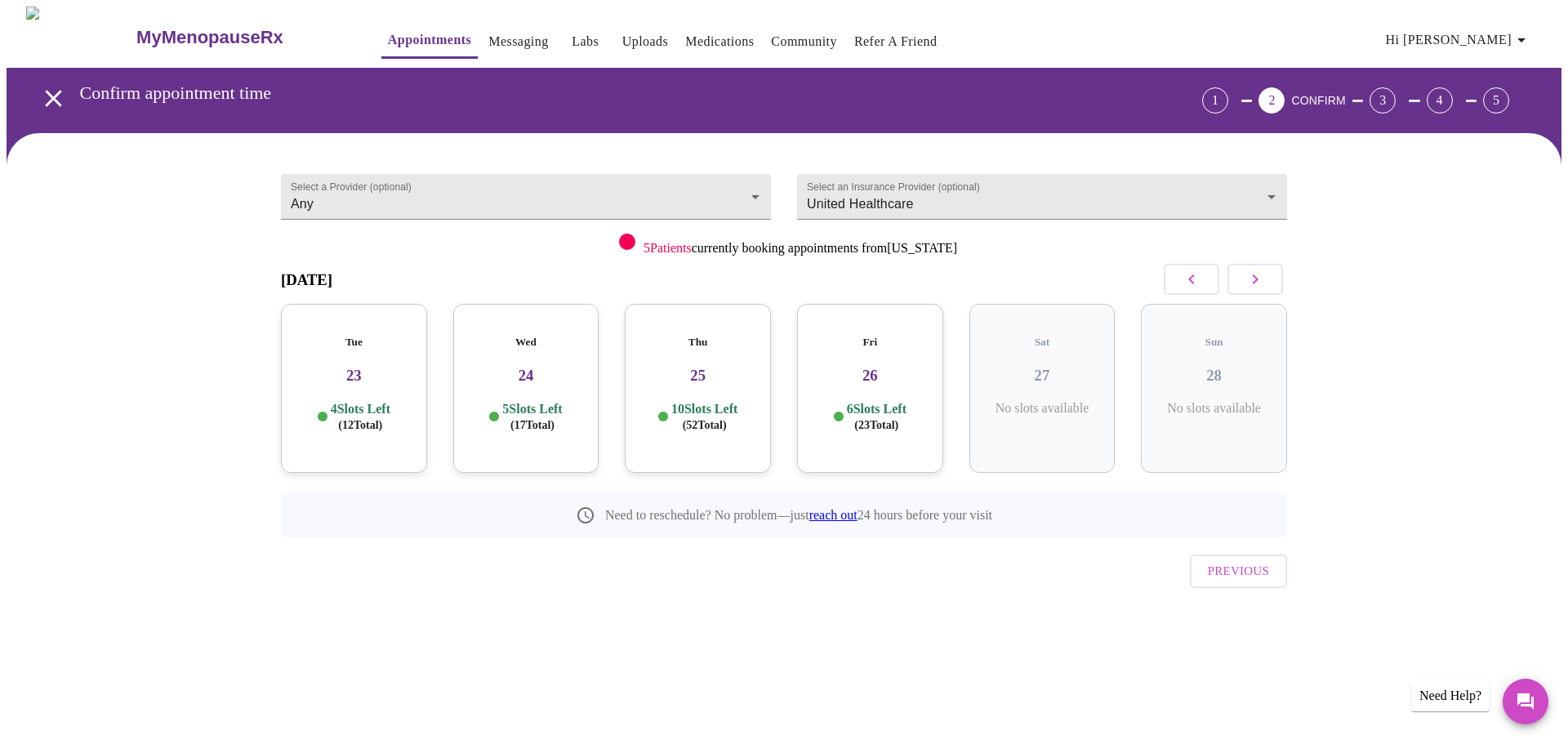
click at [898, 367] on h3 "26" at bounding box center [870, 375] width 120 height 18
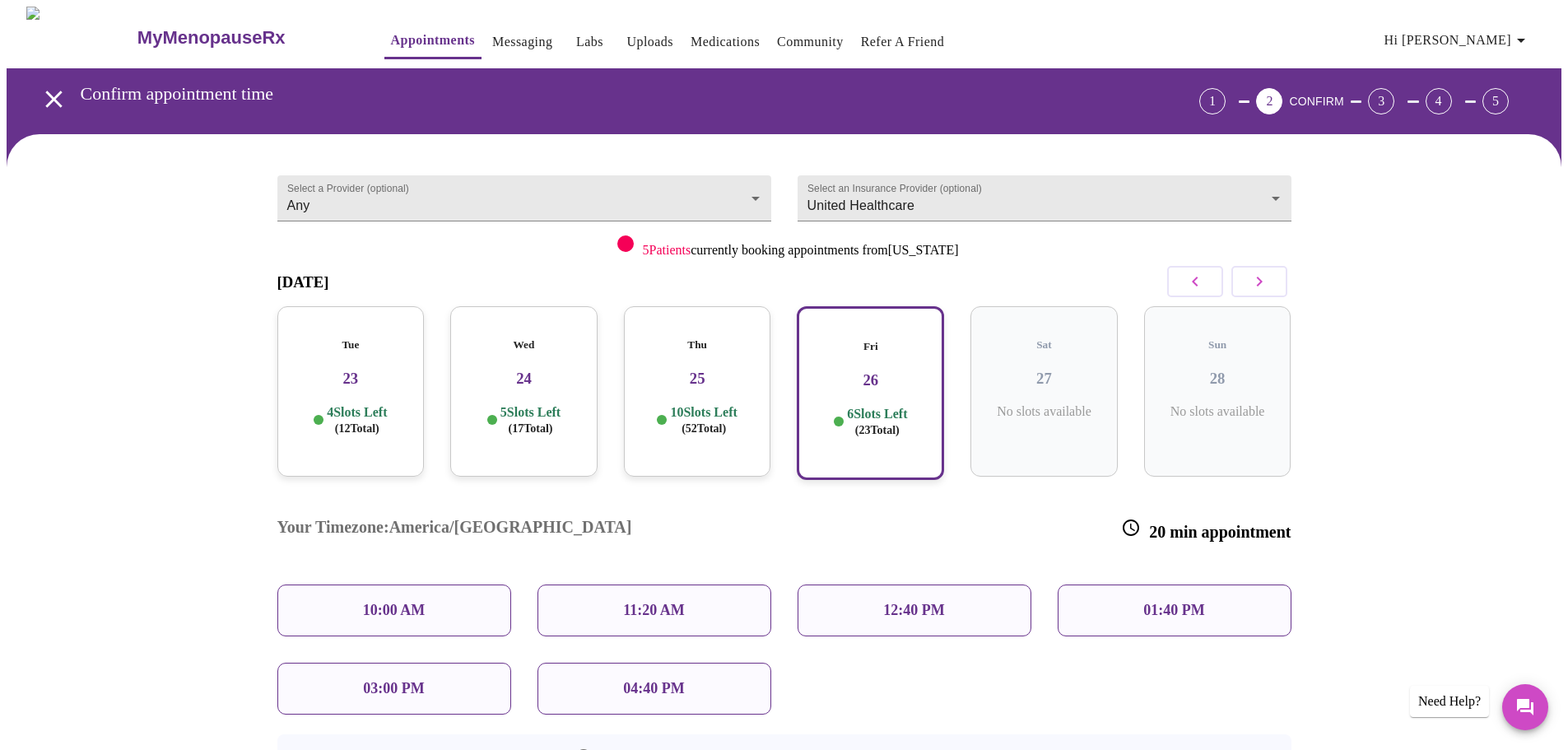
click at [905, 371] on h3 "26" at bounding box center [870, 380] width 118 height 18
click at [1266, 280] on icon "button" at bounding box center [1258, 281] width 19 height 19
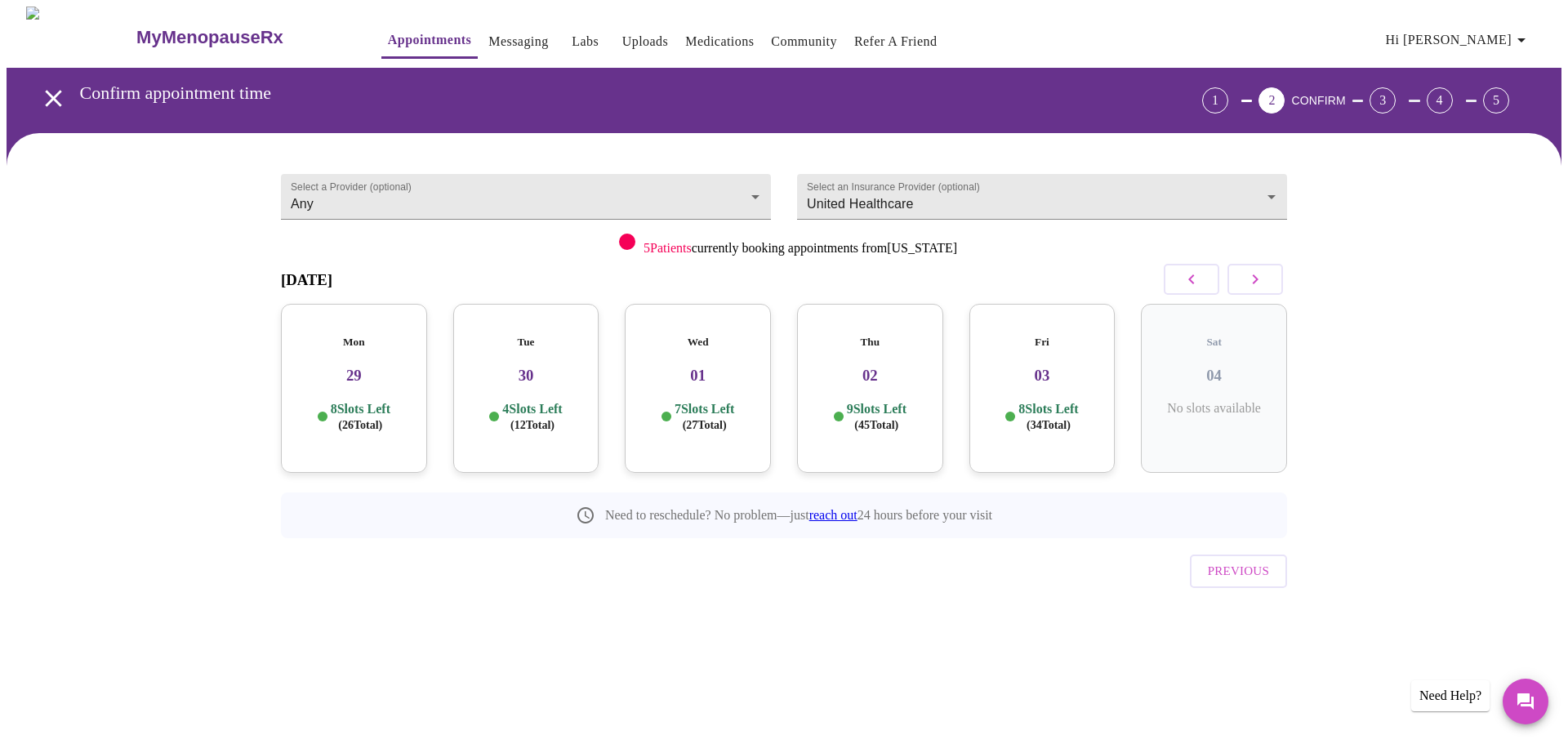
click at [690, 367] on h3 "01" at bounding box center [697, 375] width 120 height 18
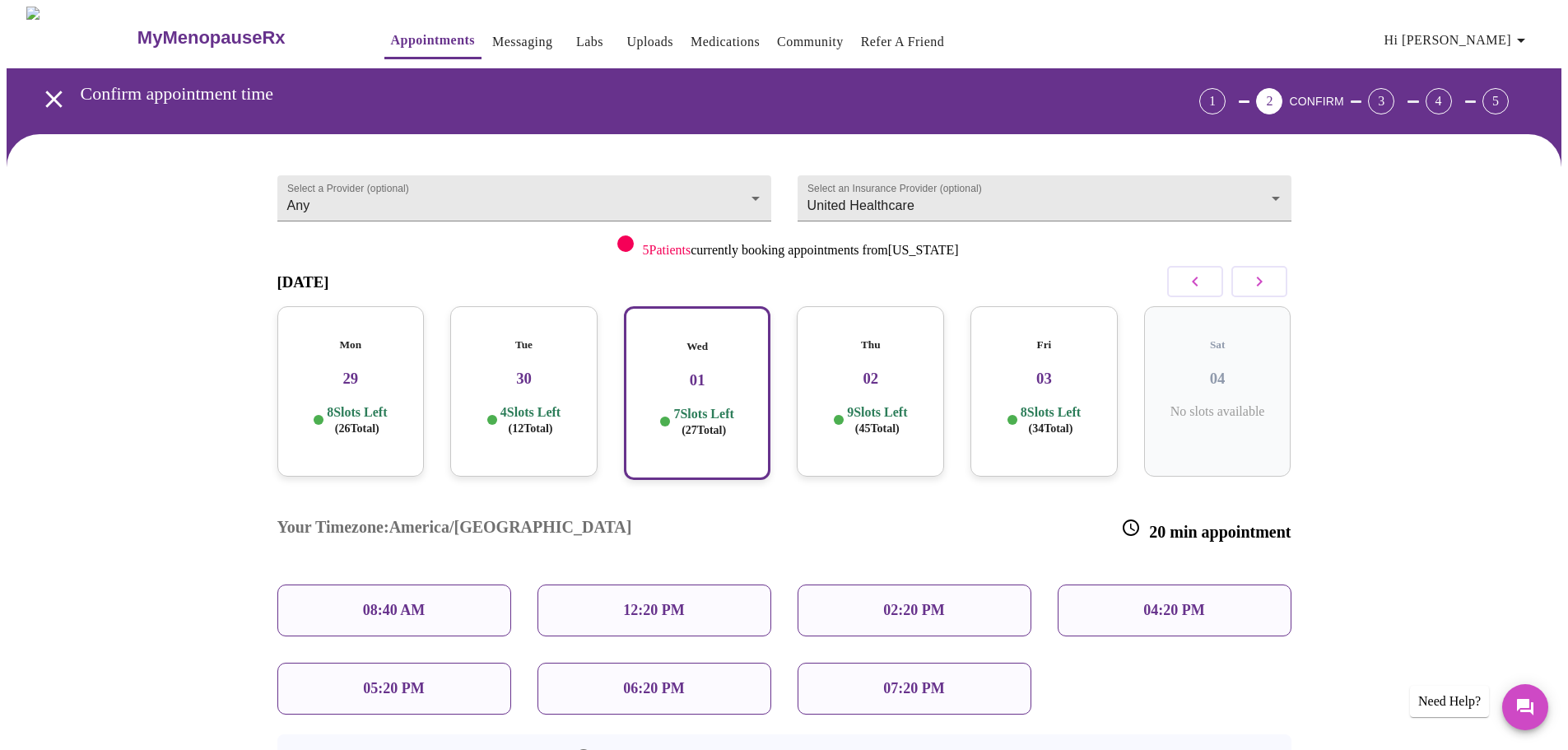
click at [528, 375] on div "Tue 30 4 Slots Left ( 12 Total)" at bounding box center [524, 391] width 147 height 170
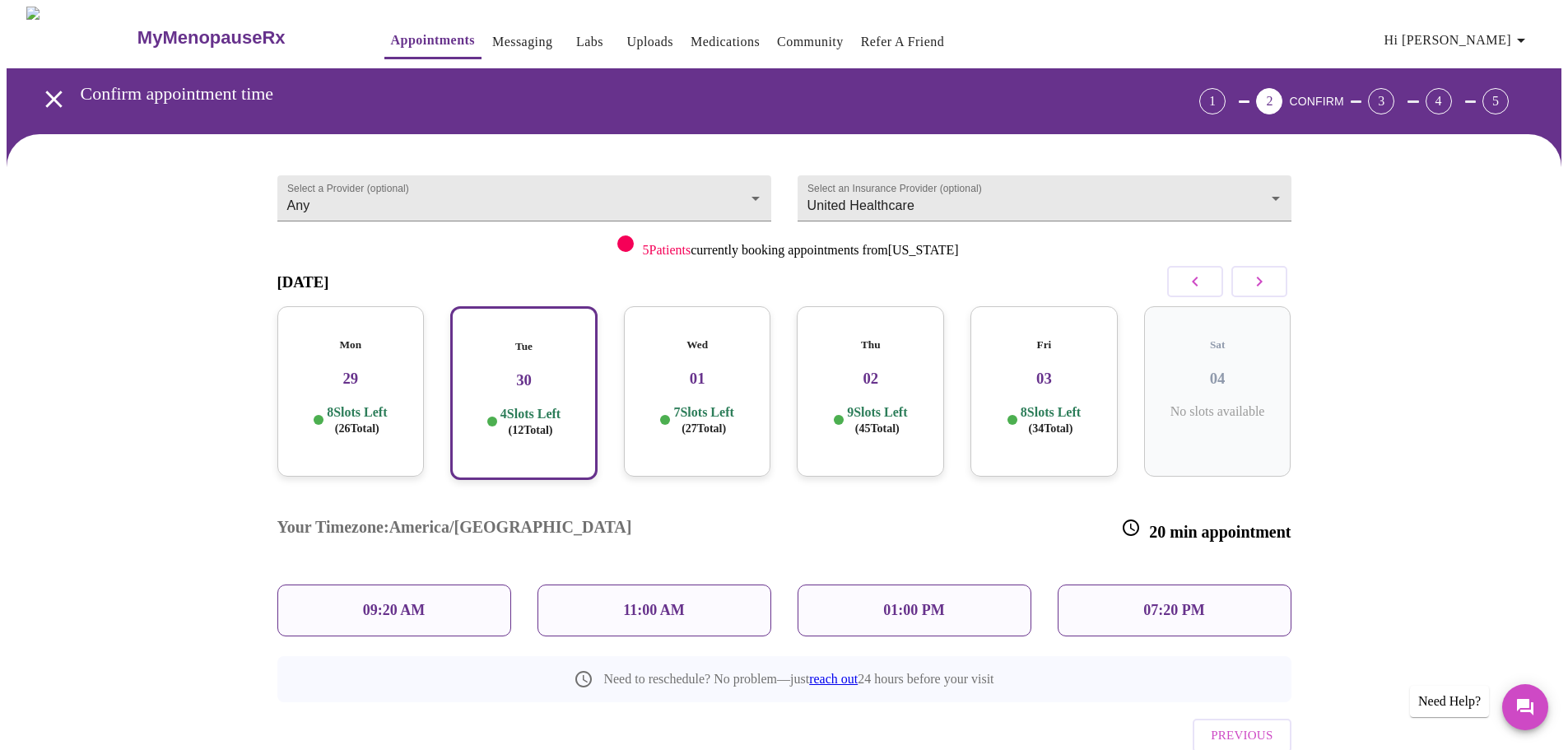
click at [668, 374] on div "Wed 01 7 Slots Left ( 27 Total)" at bounding box center [698, 391] width 147 height 170
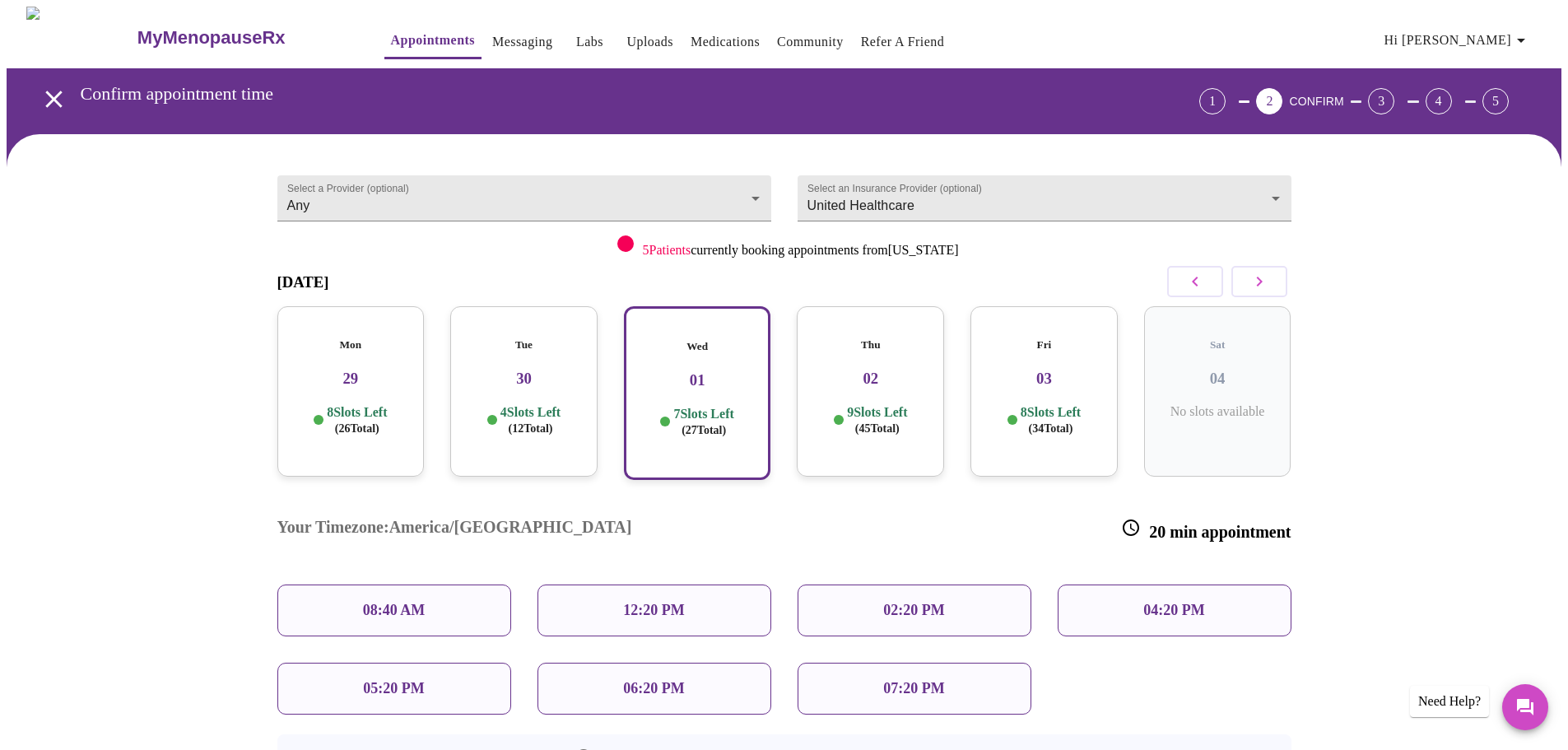
click at [1242, 587] on div "04:20 PM" at bounding box center [1175, 610] width 260 height 78
click at [1187, 601] on p "04:20 PM" at bounding box center [1174, 610] width 61 height 17
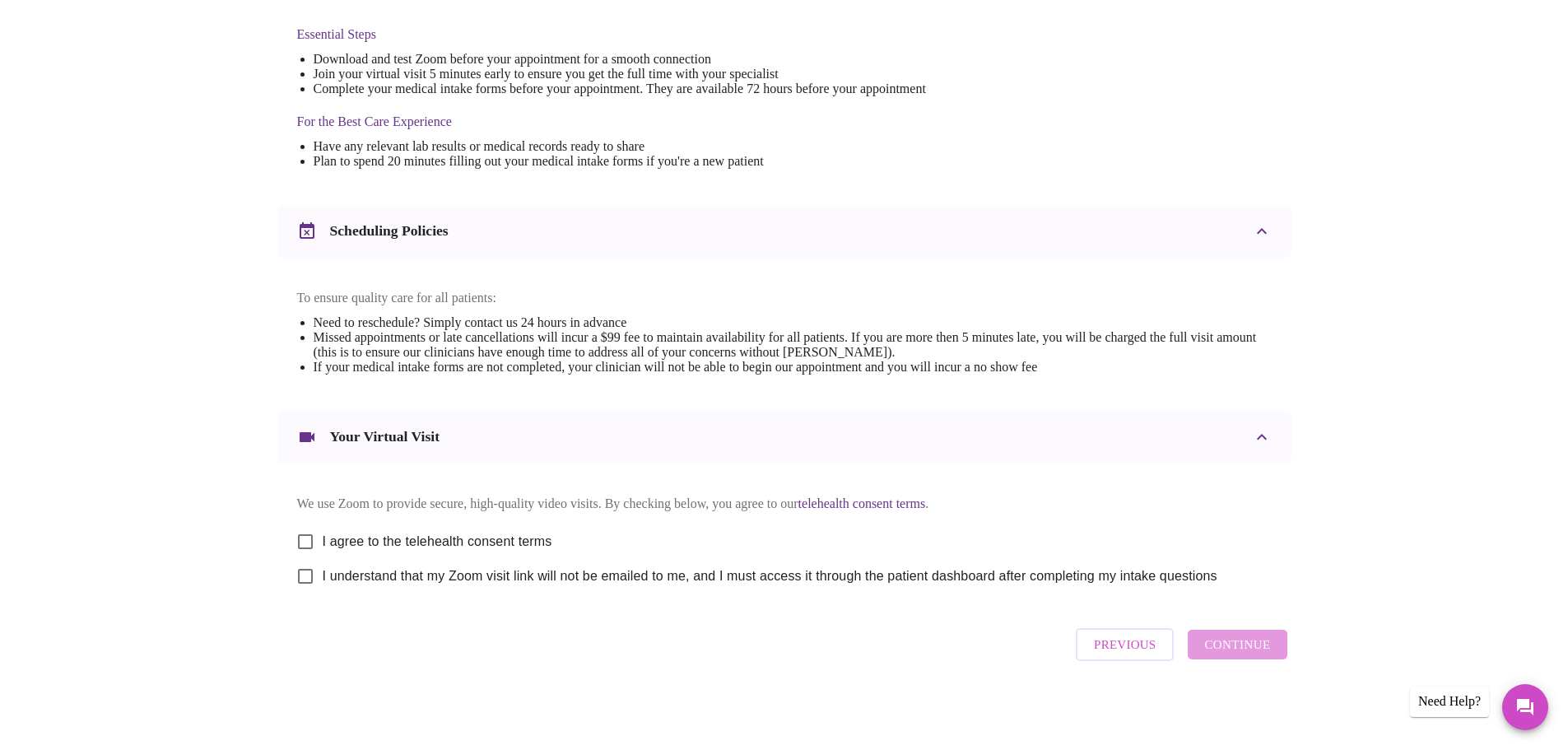
scroll to position [444, 0]
click at [312, 534] on input "I agree to the telehealth consent terms" at bounding box center [305, 541] width 35 height 35
checkbox input "true"
click at [302, 578] on input "I understand that my Zoom visit link will not be emailed to me, and I must acce…" at bounding box center [305, 576] width 35 height 35
checkbox input "true"
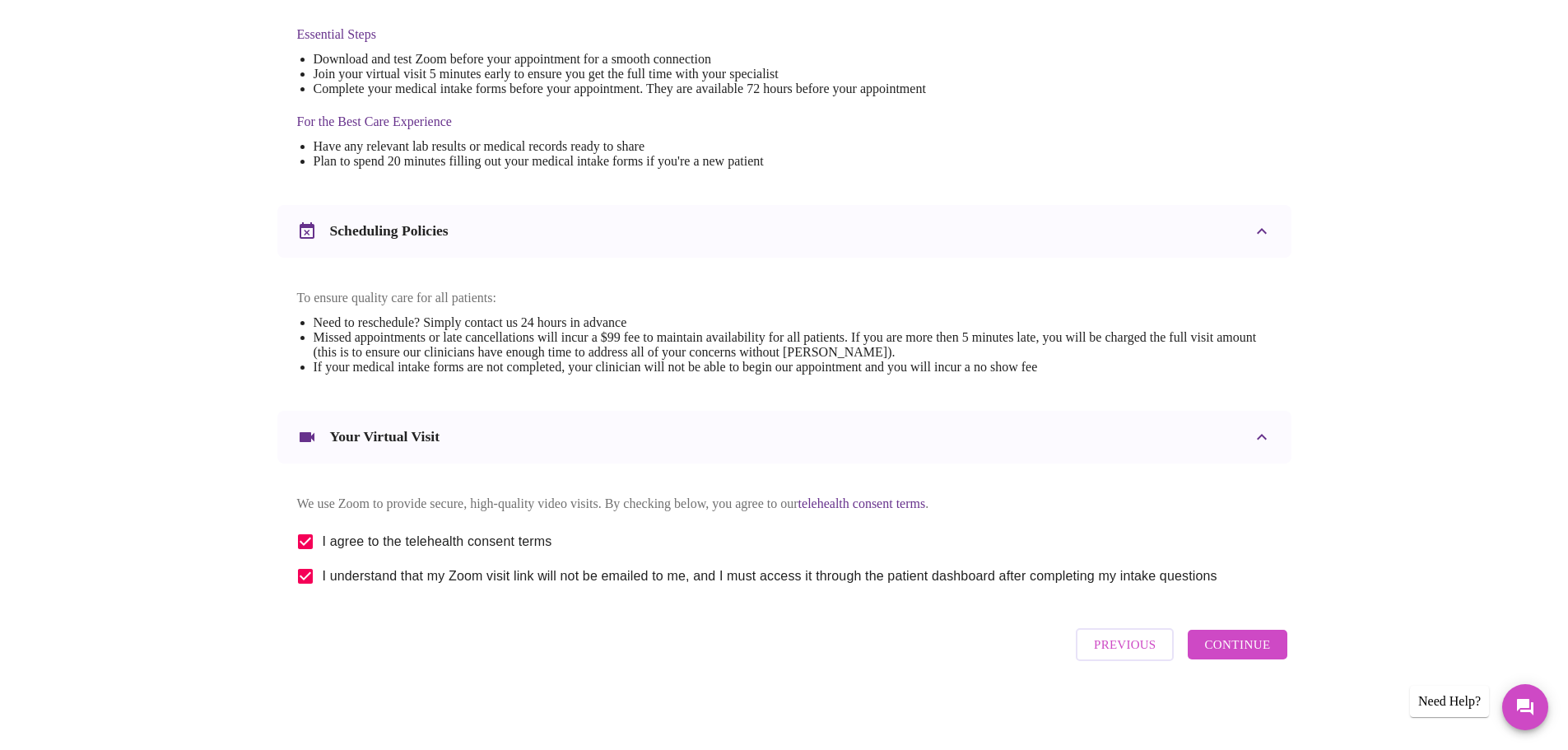
click at [1225, 649] on span "Continue" at bounding box center [1237, 643] width 66 height 21
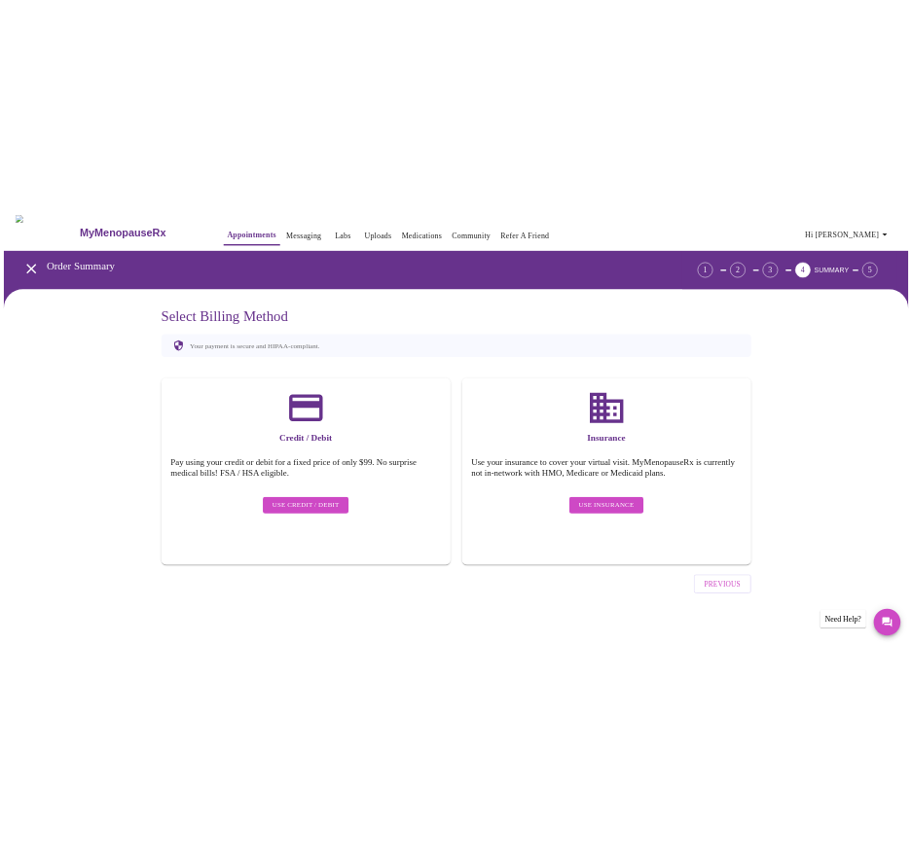
scroll to position [0, 0]
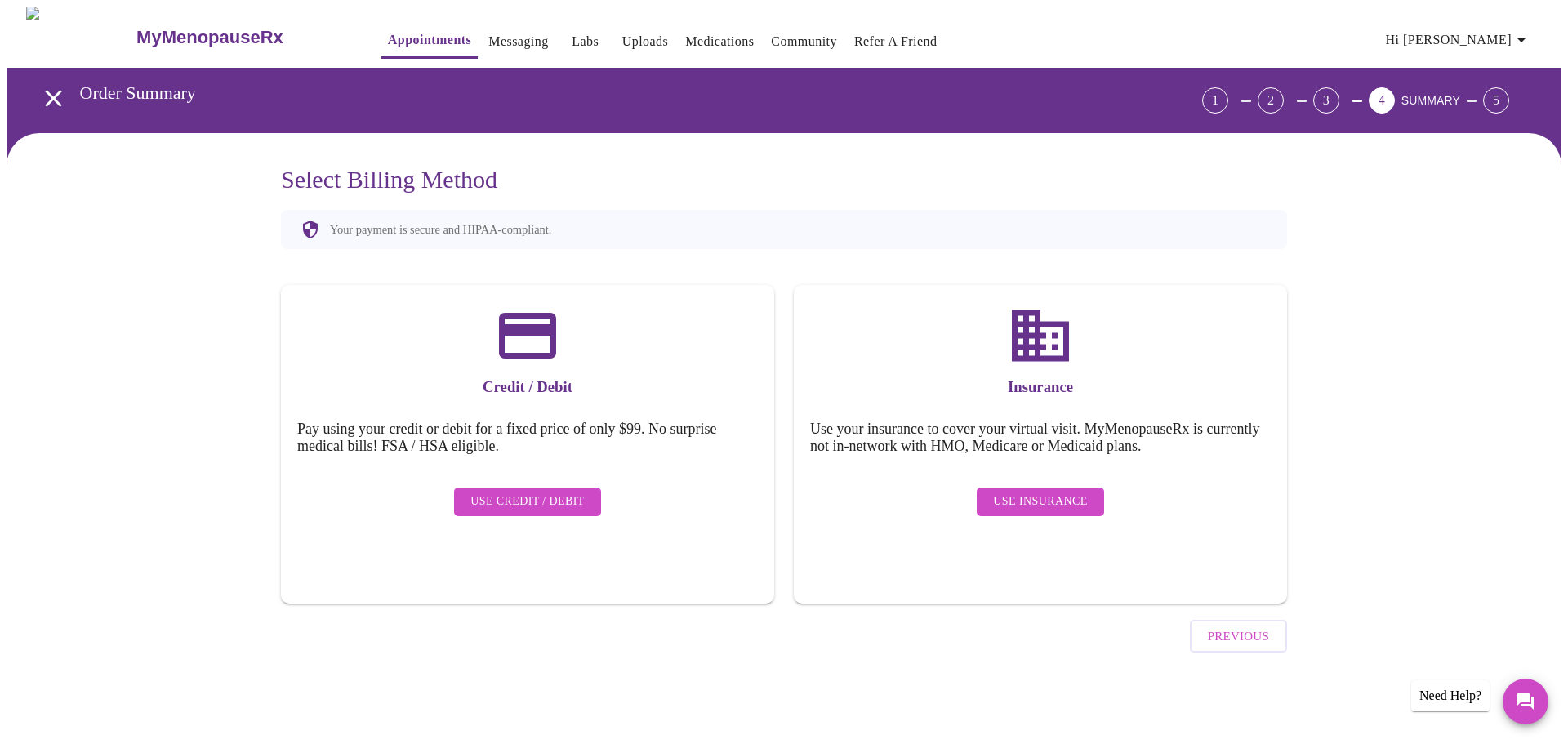
click at [1026, 492] on span "Use Insurance" at bounding box center [1040, 502] width 94 height 20
